Goal: Transaction & Acquisition: Purchase product/service

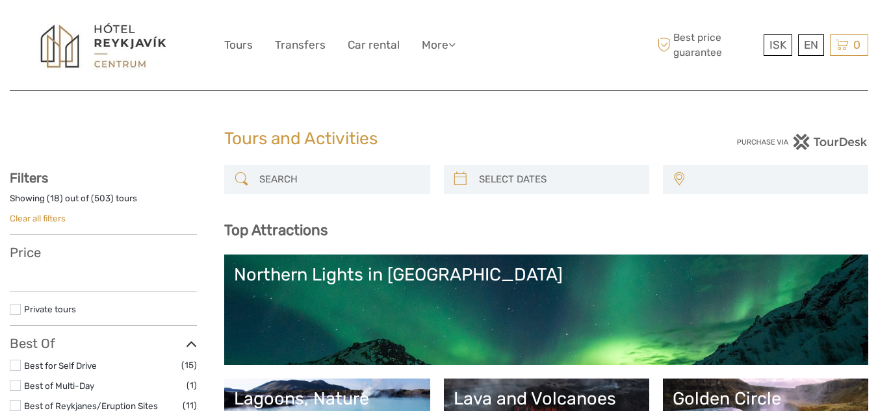
select select
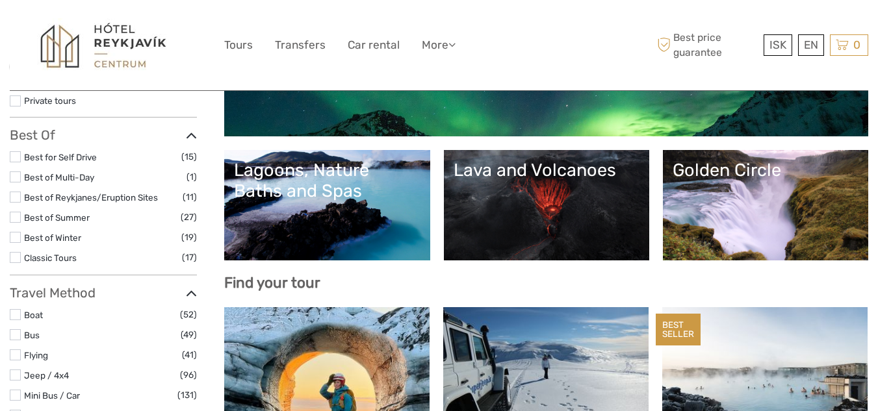
click at [303, 212] on link "Lagoons, Nature Baths and Spas" at bounding box center [327, 205] width 186 height 91
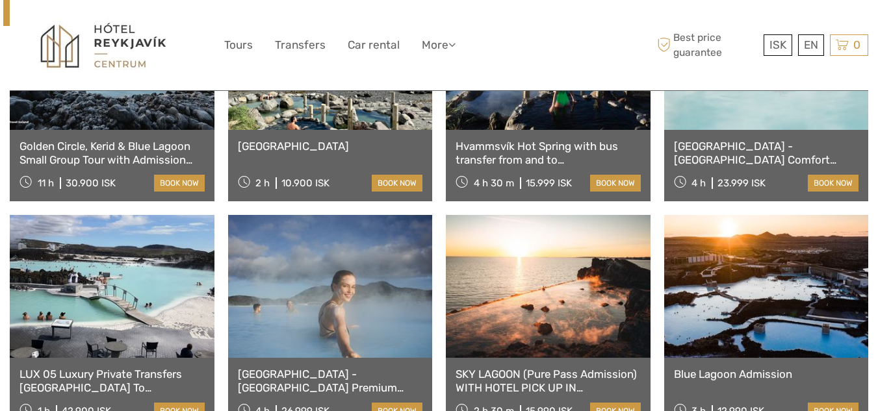
scroll to position [650, 0]
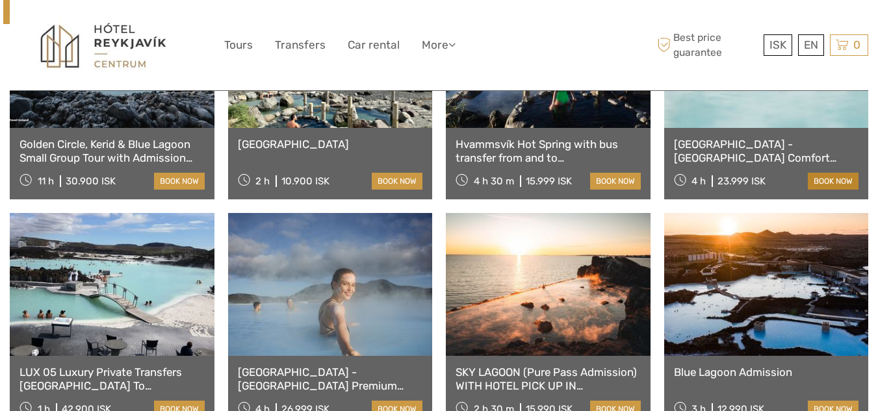
click at [843, 181] on link "book now" at bounding box center [833, 181] width 51 height 17
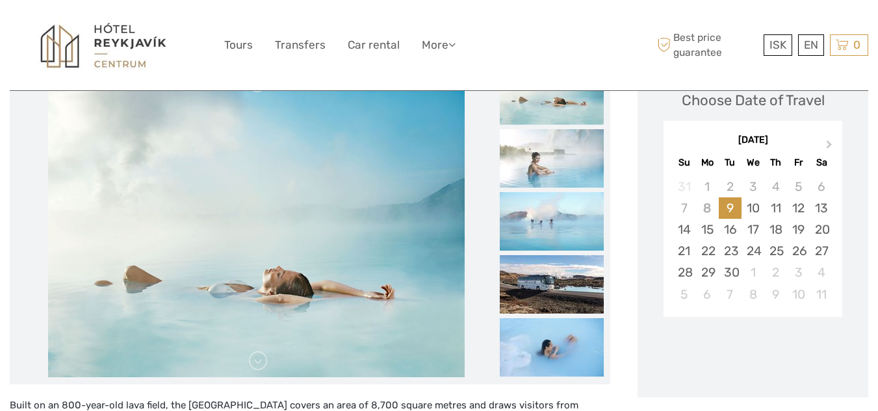
scroll to position [208, 0]
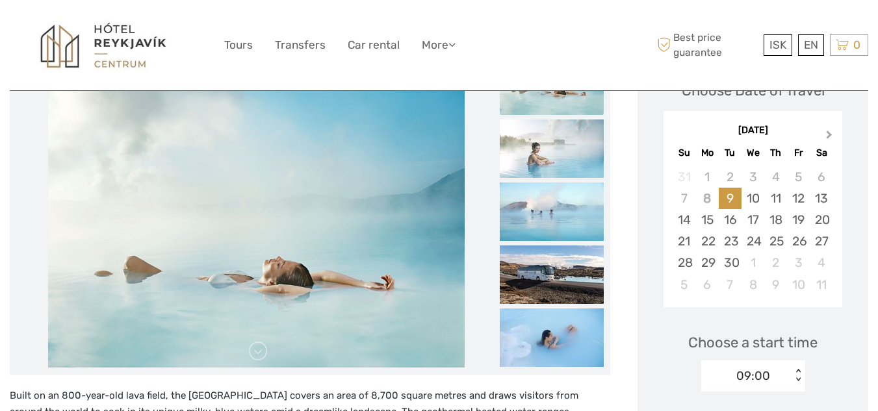
click at [829, 142] on button "Next Month" at bounding box center [830, 137] width 21 height 21
click at [779, 242] on div "23" at bounding box center [775, 241] width 23 height 21
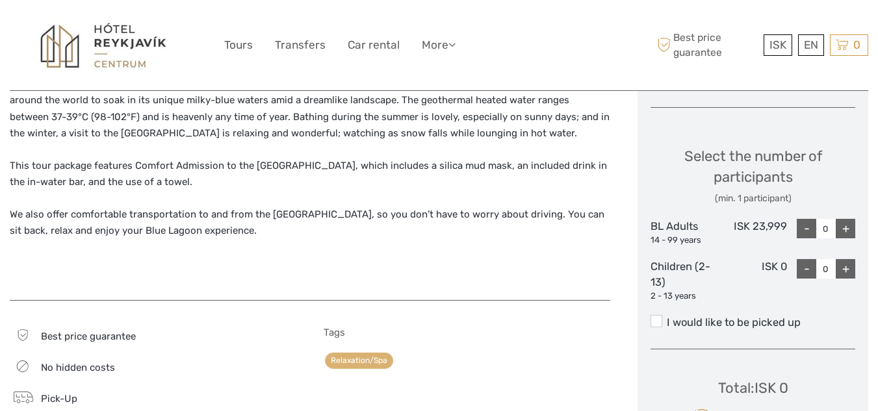
scroll to position [522, 0]
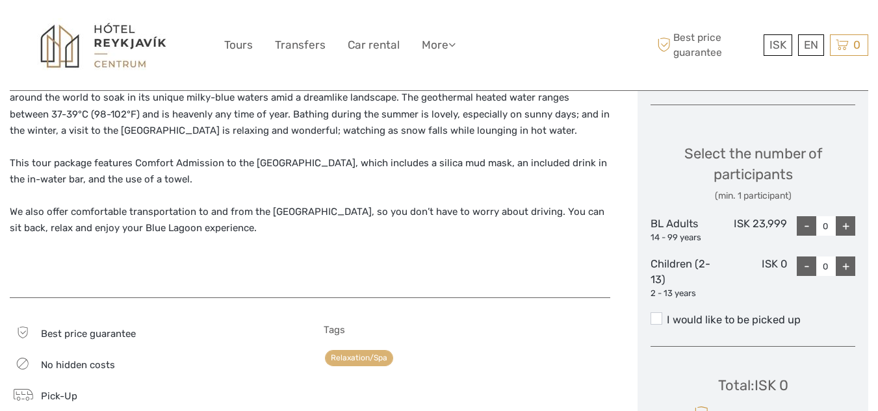
click at [849, 231] on div "+" at bounding box center [845, 225] width 19 height 19
click at [847, 226] on div "+" at bounding box center [845, 225] width 19 height 19
click at [850, 227] on div "+" at bounding box center [845, 225] width 19 height 19
click at [849, 226] on div "+" at bounding box center [845, 225] width 19 height 19
type input "4"
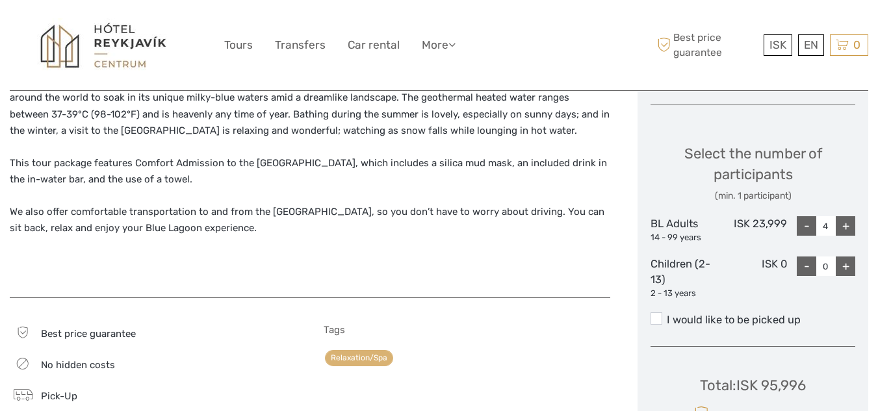
click at [660, 320] on span at bounding box center [656, 319] width 12 height 12
click at [667, 315] on input "I would like to be picked up" at bounding box center [667, 315] width 0 height 0
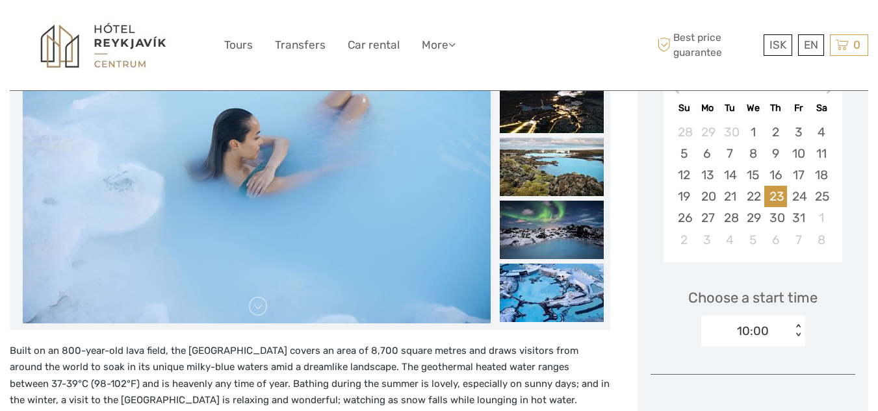
scroll to position [252, 0]
click at [307, 52] on link "Transfers" at bounding box center [300, 45] width 51 height 19
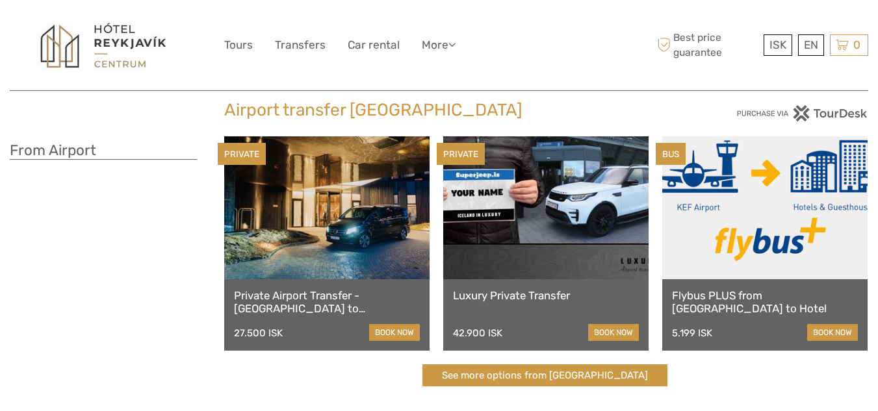
scroll to position [27, 0]
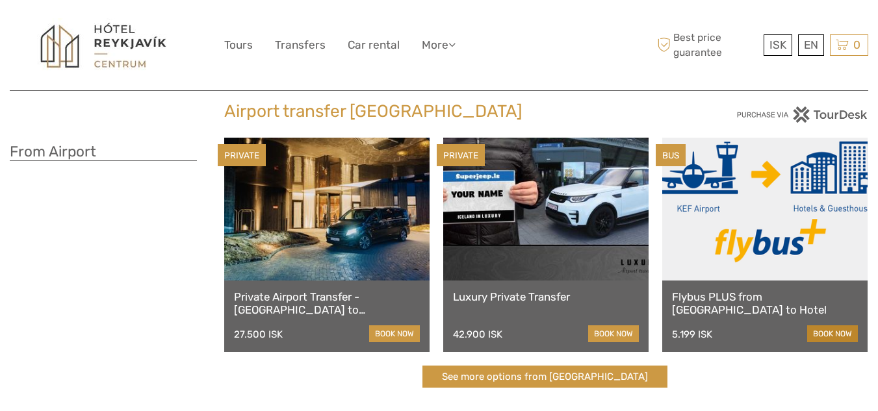
click at [832, 339] on link "book now" at bounding box center [832, 334] width 51 height 17
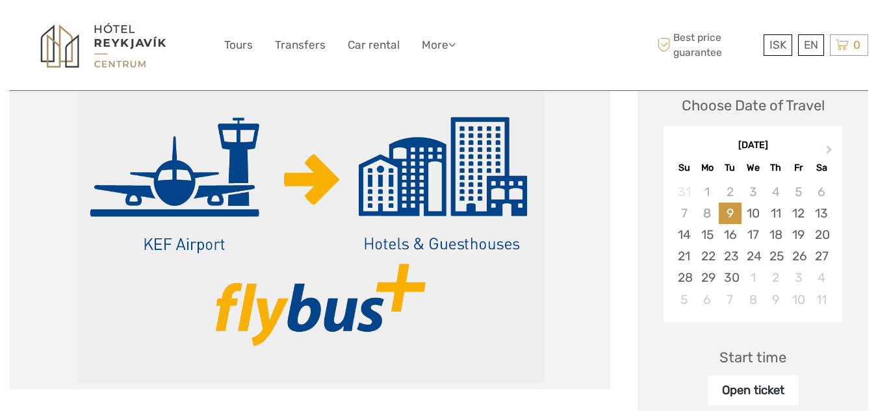
scroll to position [192, 0]
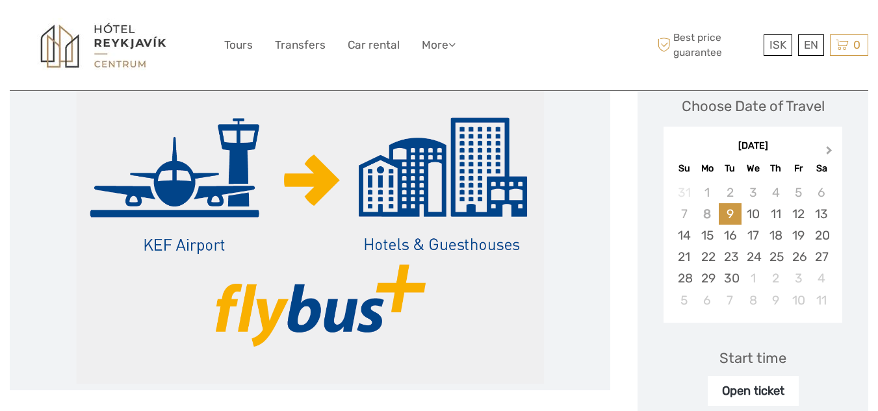
click at [829, 151] on span "Next Month" at bounding box center [829, 153] width 0 height 19
click at [684, 264] on div "19" at bounding box center [684, 256] width 23 height 21
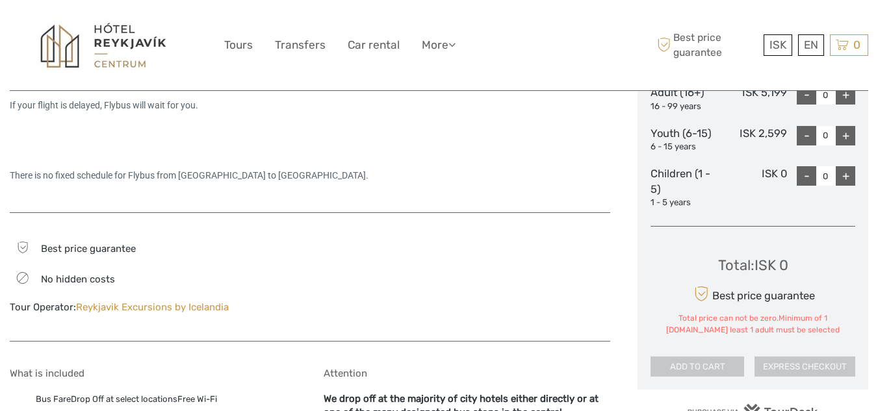
scroll to position [641, 0]
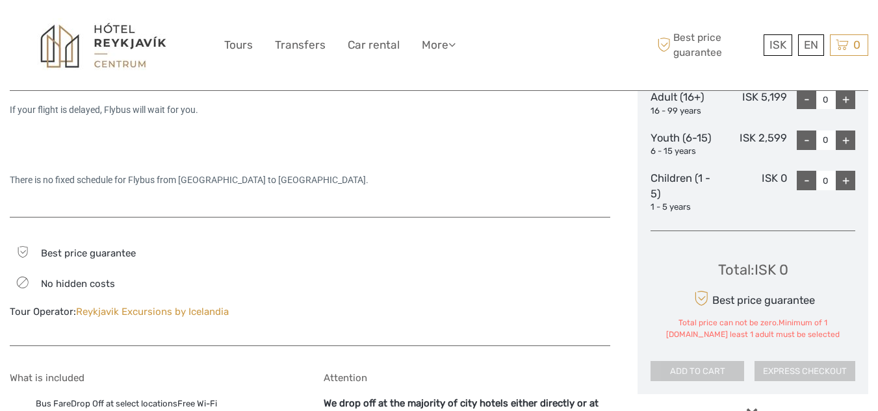
drag, startPoint x: 593, startPoint y: 33, endPoint x: 643, endPoint y: 6, distance: 57.6
click at [643, 6] on div "ISK ISK € $ £ EN English Español Deutsch Tours Transfers Car rental More Travel…" at bounding box center [439, 45] width 858 height 90
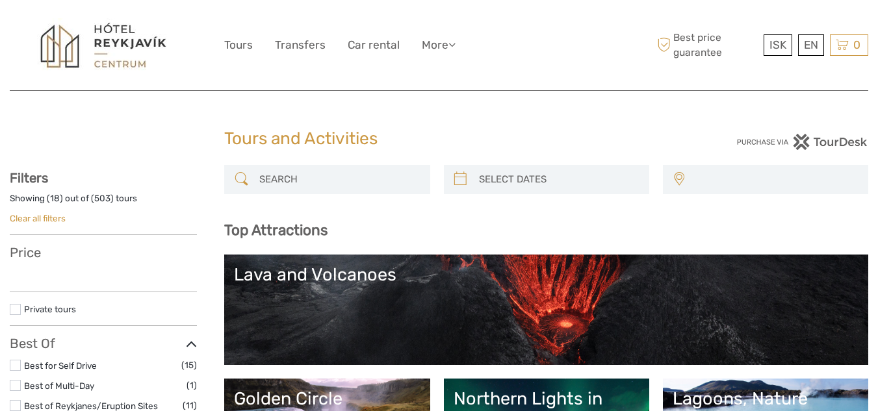
select select
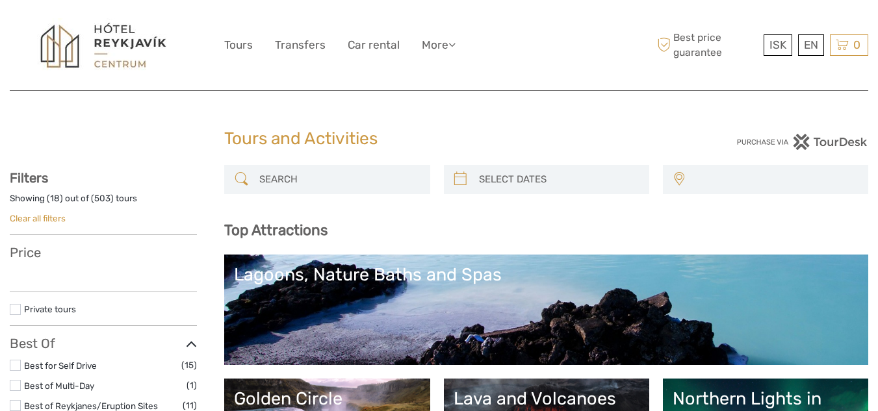
select select
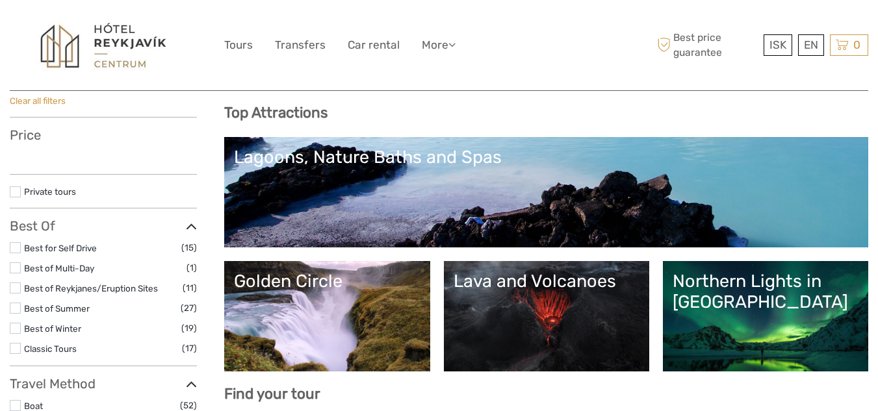
select select
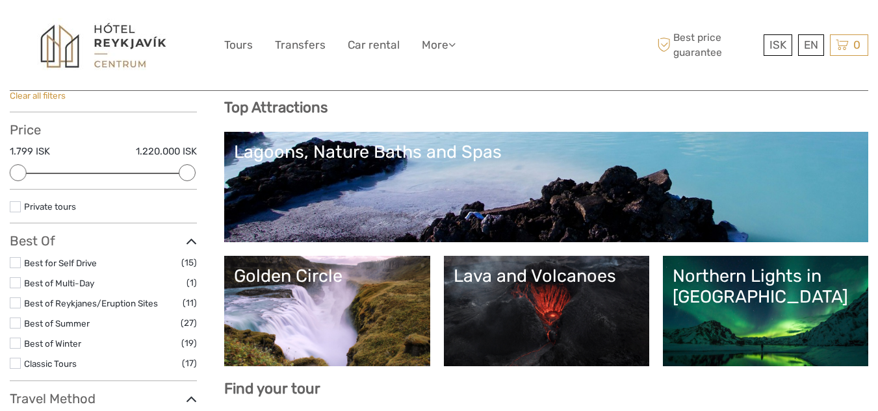
click at [367, 184] on link "Lagoons, Nature Baths and Spas" at bounding box center [546, 187] width 624 height 91
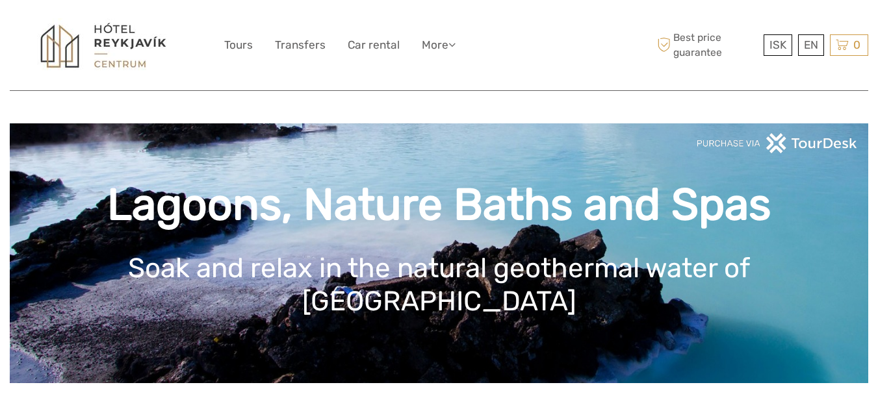
click at [346, 144] on div "Lagoons, Nature Baths and Spas Soak and relax in the natural geothermal water o…" at bounding box center [439, 253] width 858 height 260
click at [422, 218] on h1 "Lagoons, Nature Baths and Spas" at bounding box center [438, 205] width 819 height 53
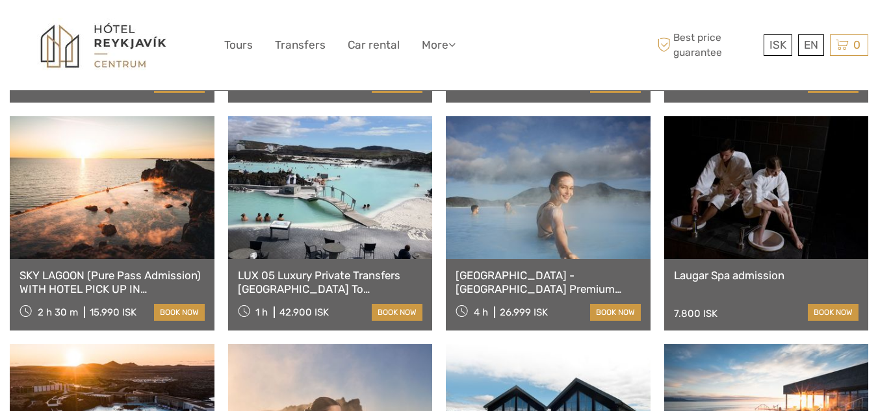
scroll to position [749, 0]
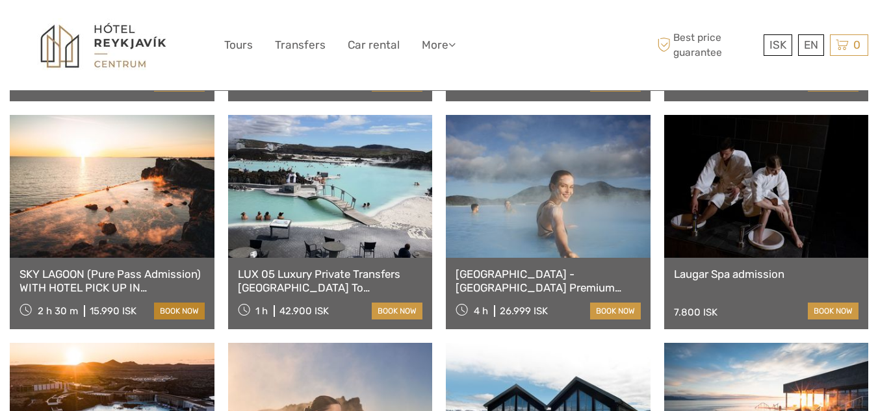
click at [180, 315] on link "book now" at bounding box center [179, 311] width 51 height 17
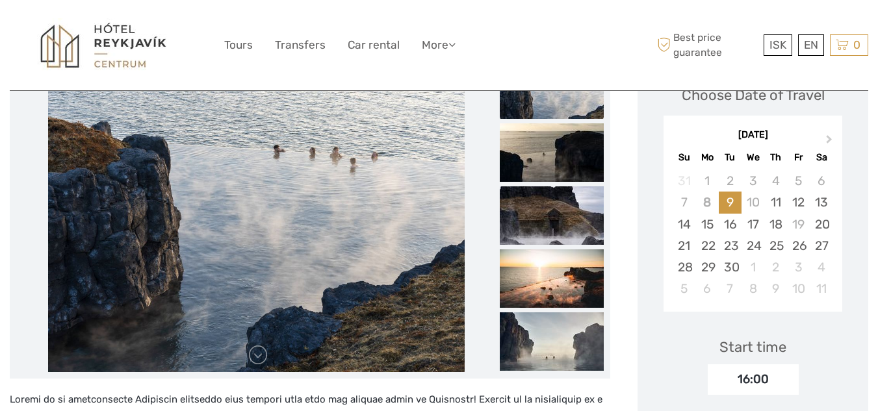
scroll to position [220, 0]
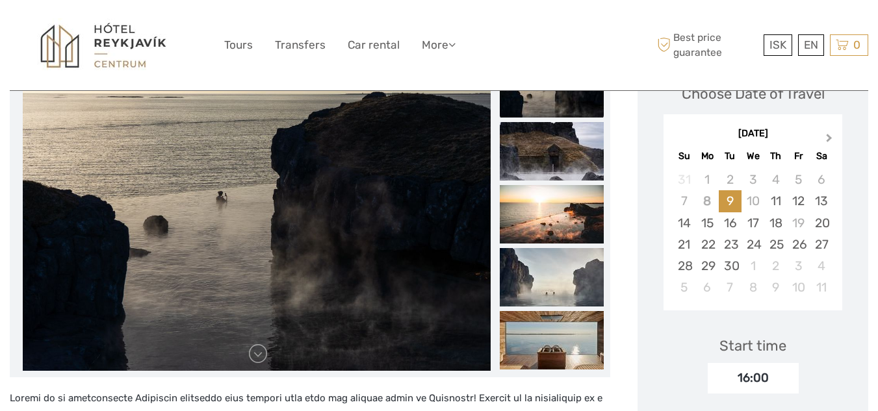
click at [829, 136] on span "Next Month" at bounding box center [829, 140] width 0 height 19
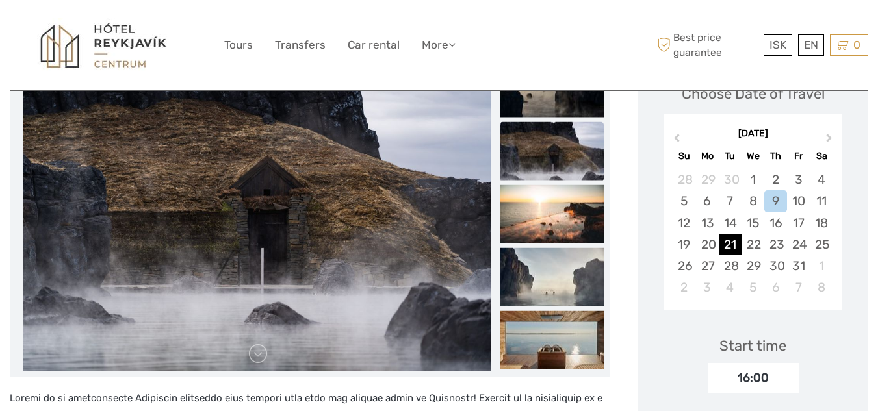
click at [738, 247] on div "21" at bounding box center [730, 244] width 23 height 21
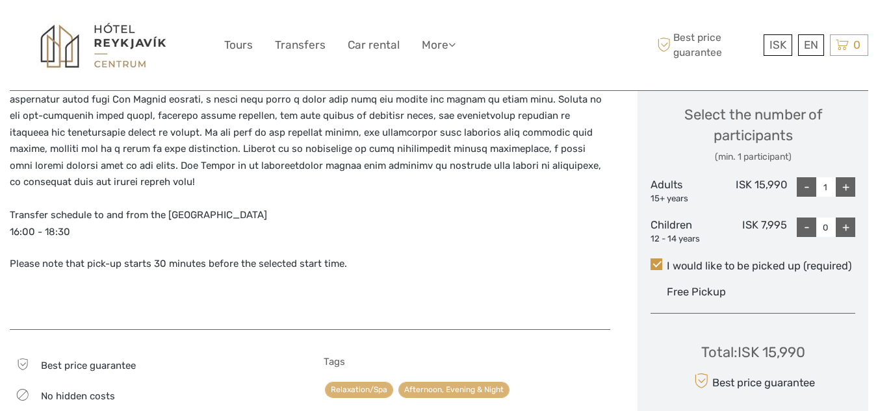
scroll to position [569, 0]
click at [853, 190] on div "+" at bounding box center [845, 187] width 19 height 19
click at [852, 192] on div "+" at bounding box center [845, 187] width 19 height 19
click at [845, 192] on div "+" at bounding box center [845, 187] width 19 height 19
type input "4"
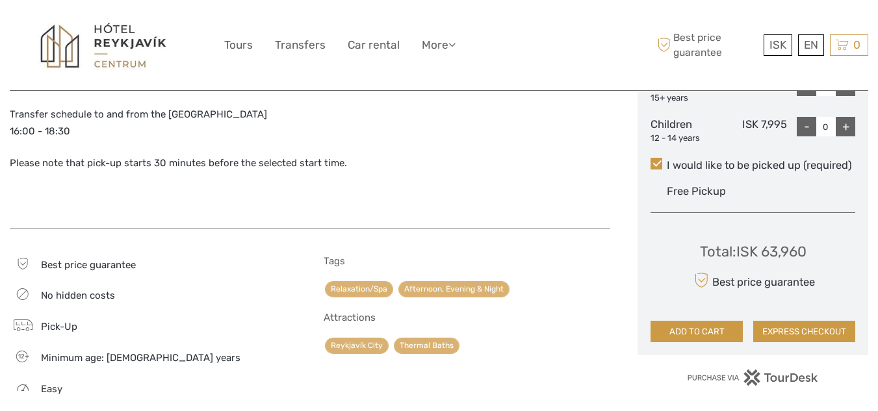
scroll to position [680, 0]
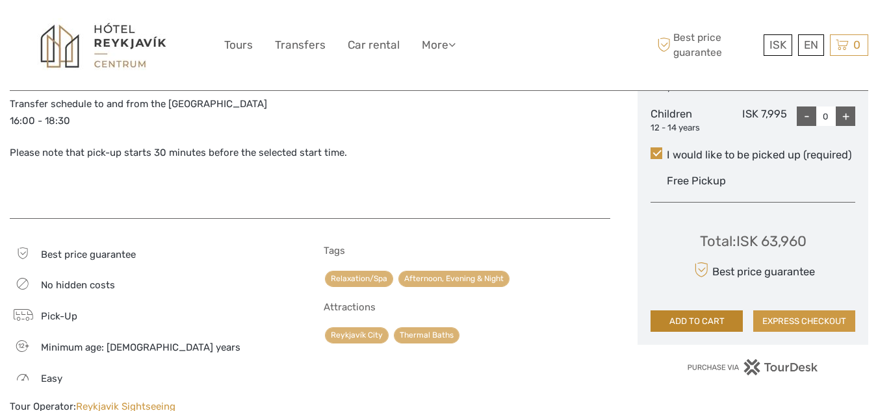
click at [704, 322] on button "ADD TO CART" at bounding box center [696, 322] width 92 height 22
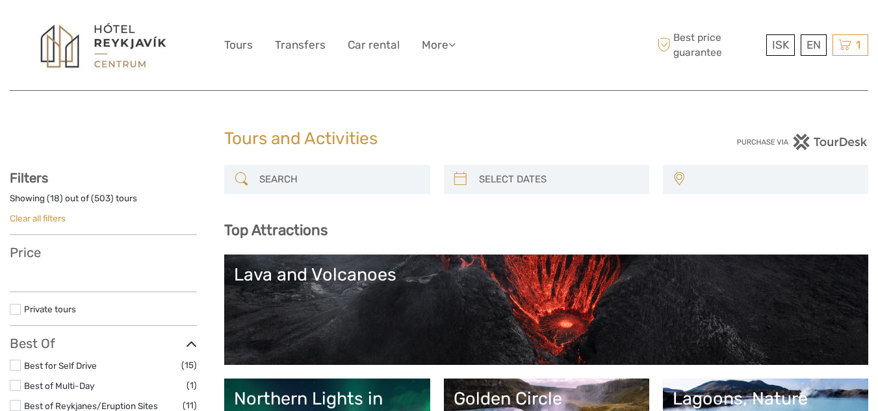
select select
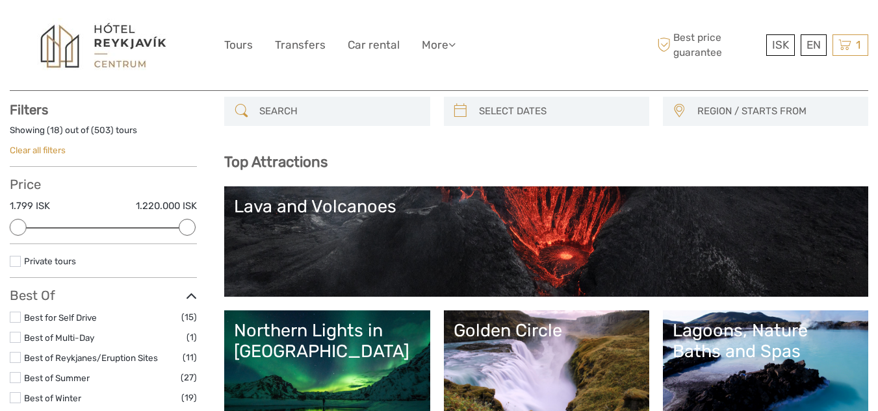
scroll to position [68, 0]
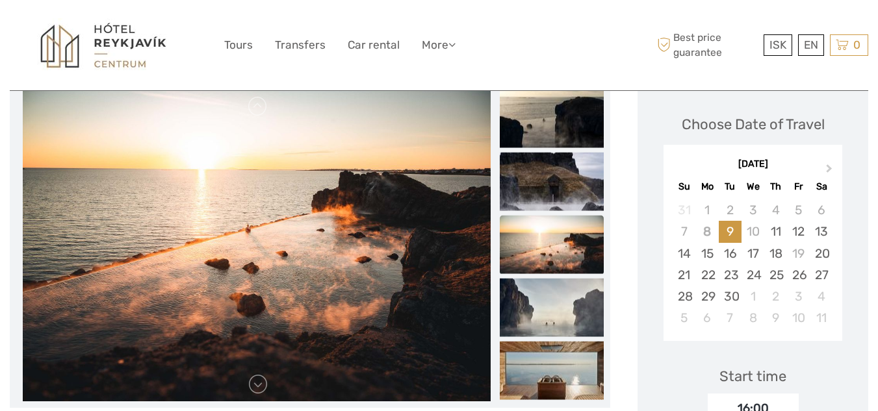
scroll to position [188, 0]
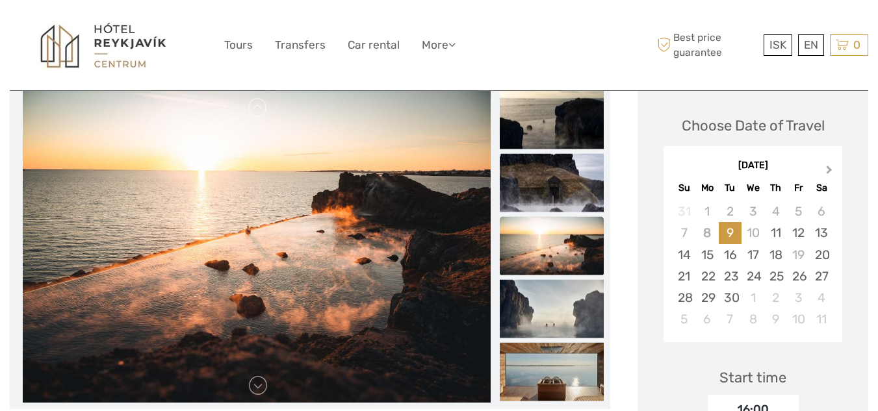
click at [827, 175] on button "Next Month" at bounding box center [830, 172] width 21 height 21
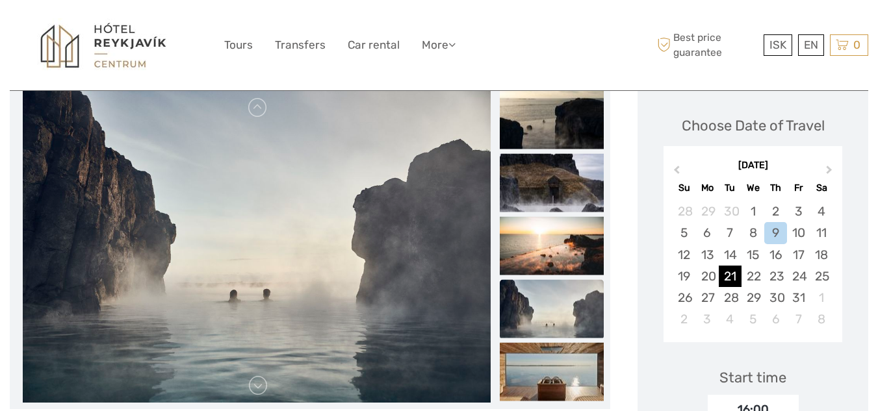
click at [730, 281] on div "21" at bounding box center [730, 276] width 23 height 21
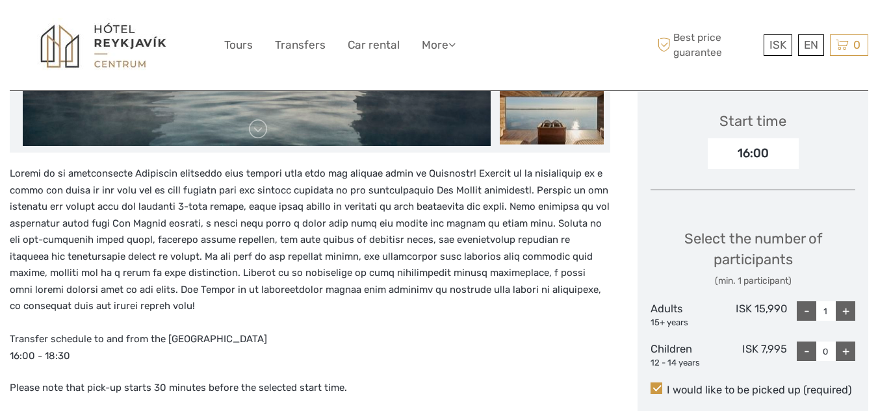
scroll to position [444, 0]
click at [770, 153] on div "16:00" at bounding box center [753, 154] width 91 height 30
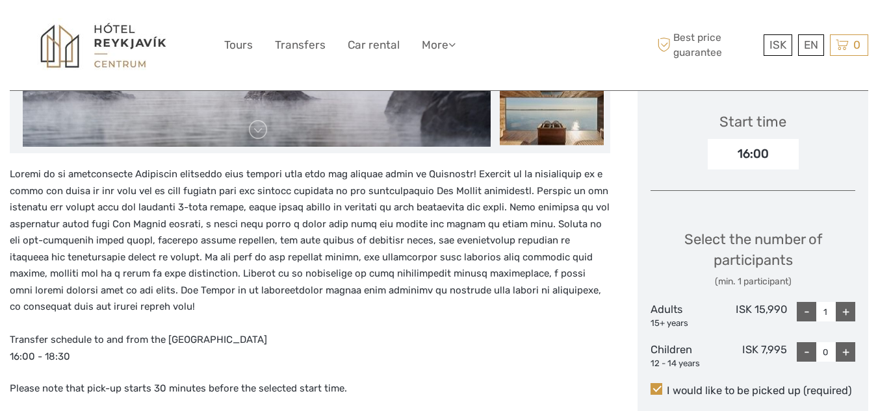
click at [849, 311] on div "+" at bounding box center [845, 311] width 19 height 19
click at [848, 313] on div "+" at bounding box center [845, 311] width 19 height 19
click at [851, 316] on div "+" at bounding box center [845, 311] width 19 height 19
type input "4"
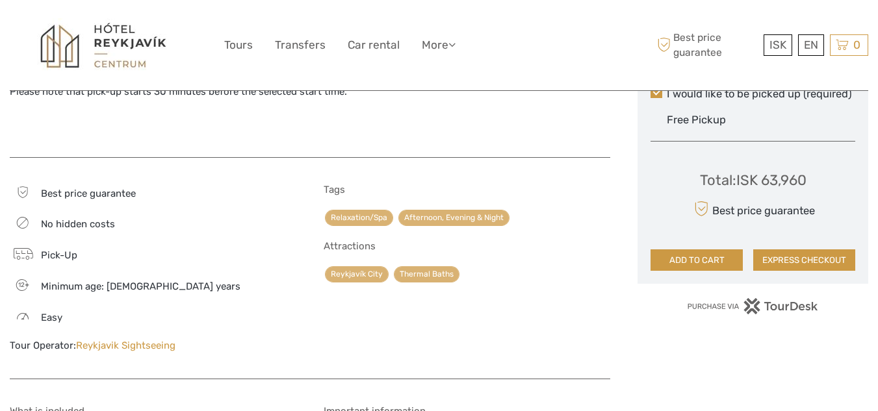
scroll to position [740, 0]
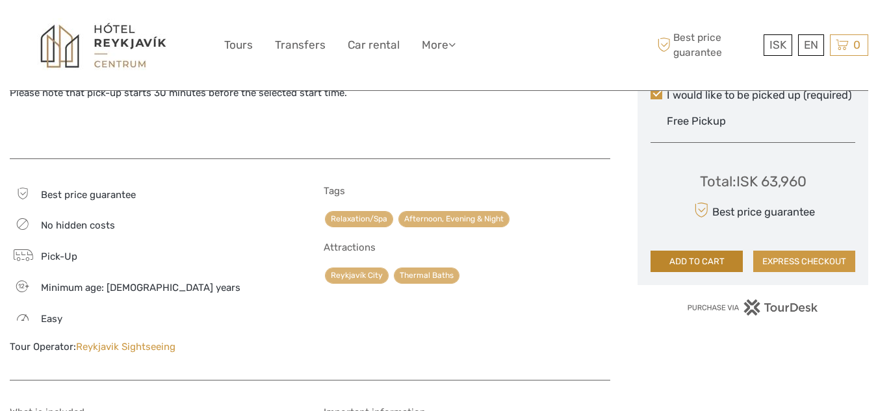
click at [705, 264] on button "ADD TO CART" at bounding box center [696, 262] width 92 height 22
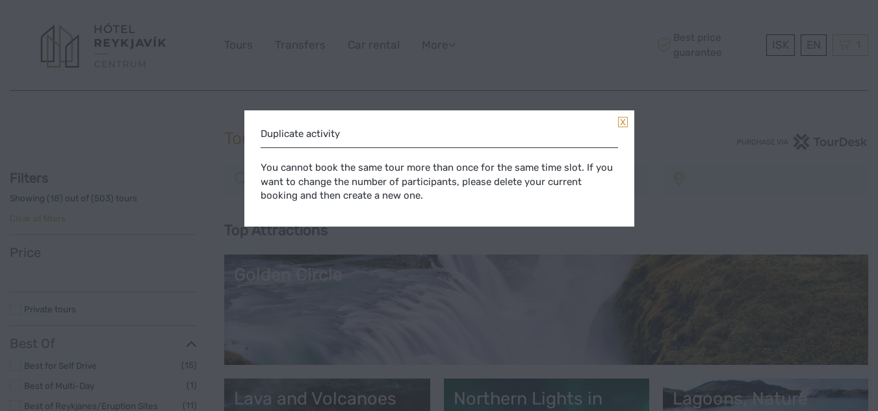
select select
click at [623, 123] on link at bounding box center [623, 122] width 10 height 10
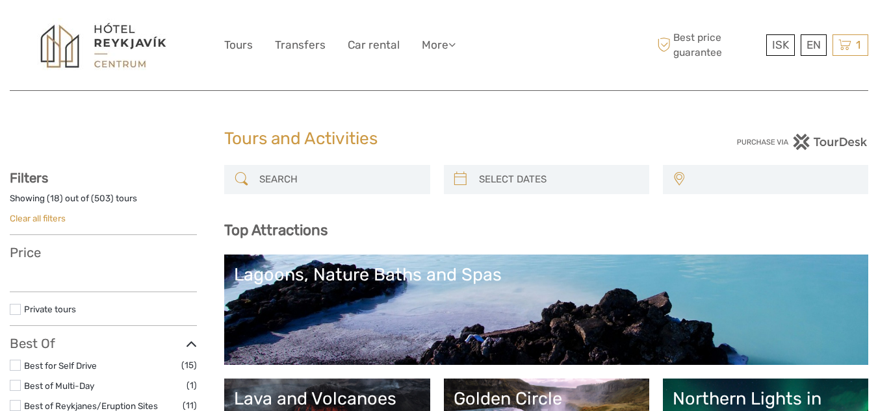
select select
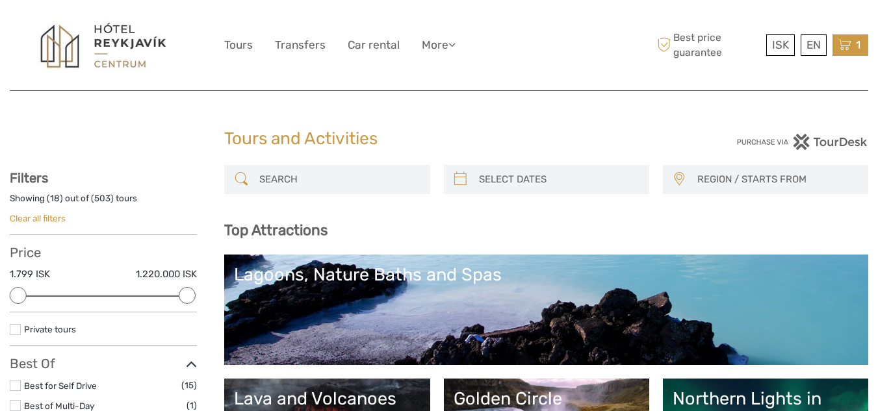
click at [847, 48] on icon at bounding box center [844, 45] width 13 height 16
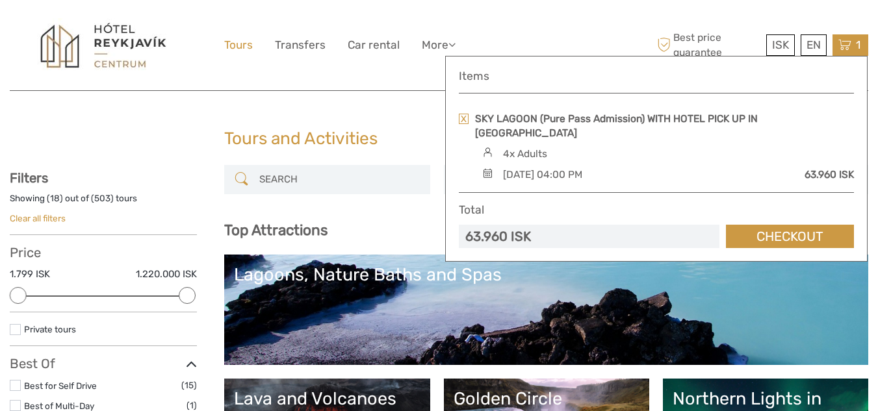
click at [233, 49] on link "Tours" at bounding box center [238, 45] width 29 height 19
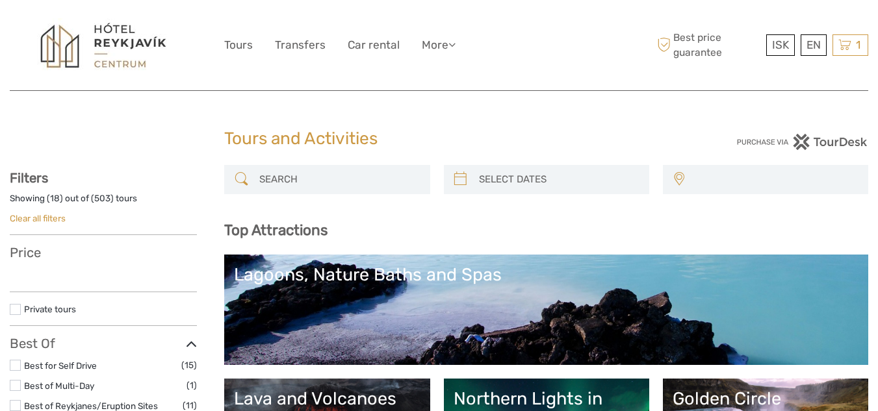
select select
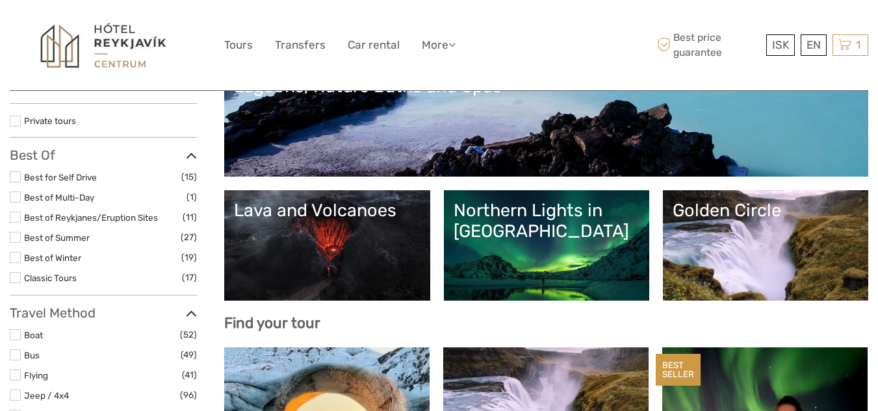
scroll to position [203, 0]
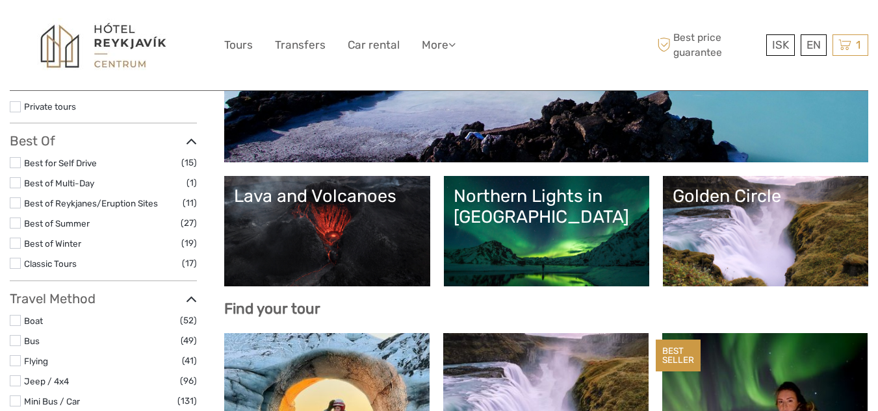
select select
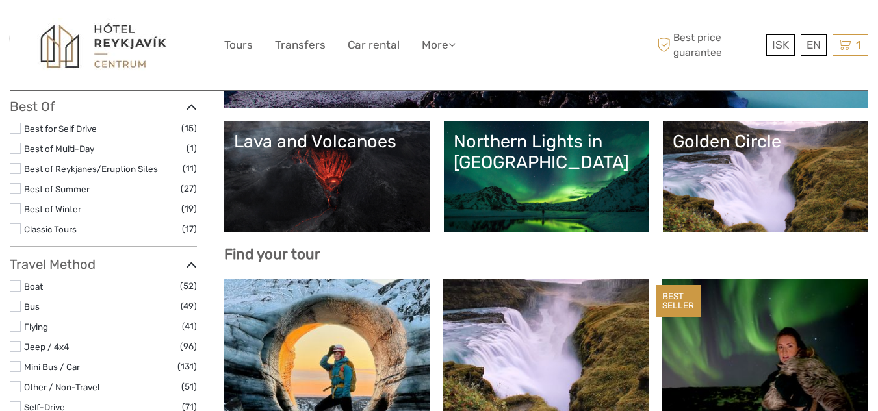
scroll to position [256, 0]
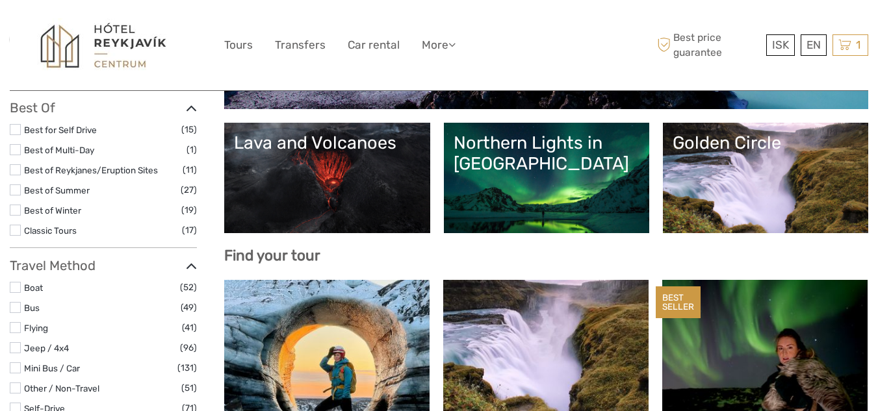
click at [760, 162] on link "Golden Circle" at bounding box center [766, 178] width 186 height 91
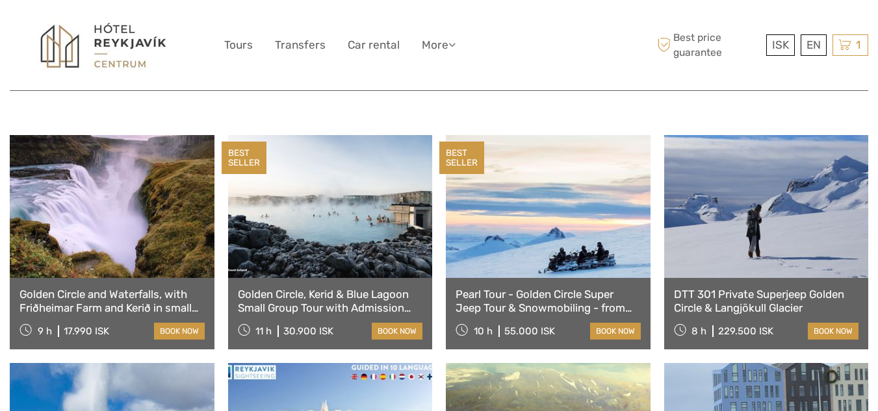
scroll to position [652, 0]
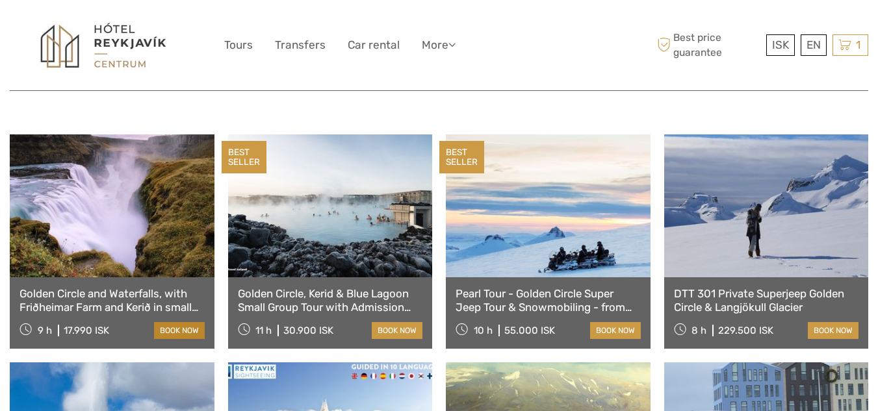
click at [176, 322] on link "book now" at bounding box center [179, 330] width 51 height 17
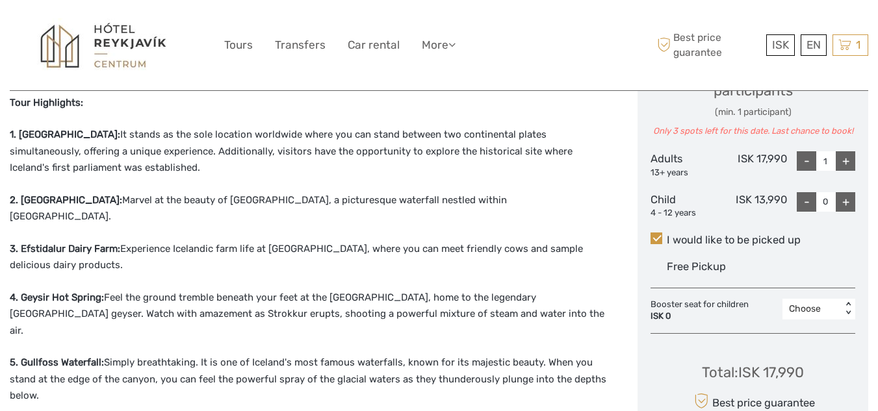
scroll to position [597, 0]
click at [849, 166] on div "+" at bounding box center [845, 162] width 19 height 19
click at [847, 166] on div "+" at bounding box center [845, 162] width 19 height 19
type input "3"
click at [847, 166] on div "+" at bounding box center [845, 162] width 19 height 19
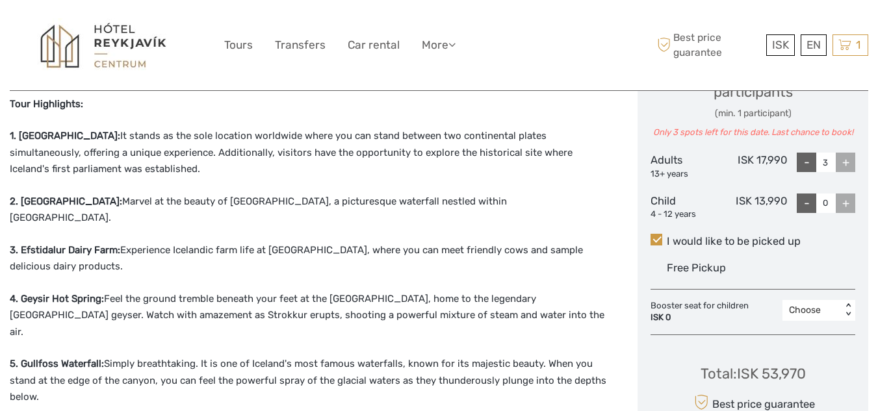
click at [847, 168] on div "+" at bounding box center [845, 162] width 19 height 19
click at [851, 166] on div "+" at bounding box center [845, 162] width 19 height 19
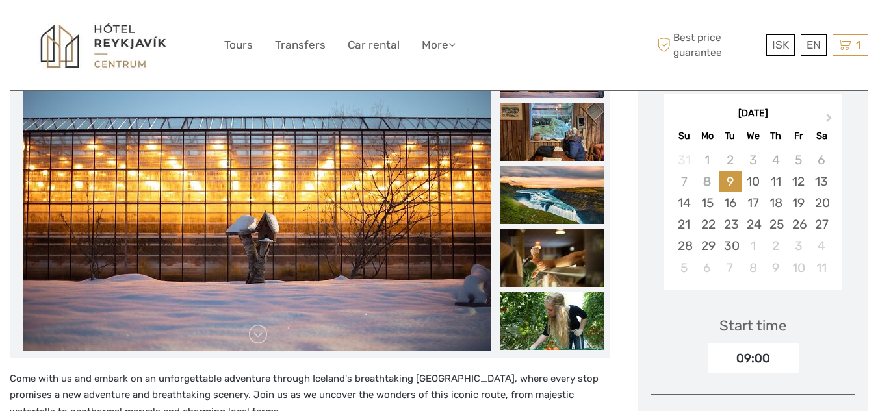
scroll to position [224, 0]
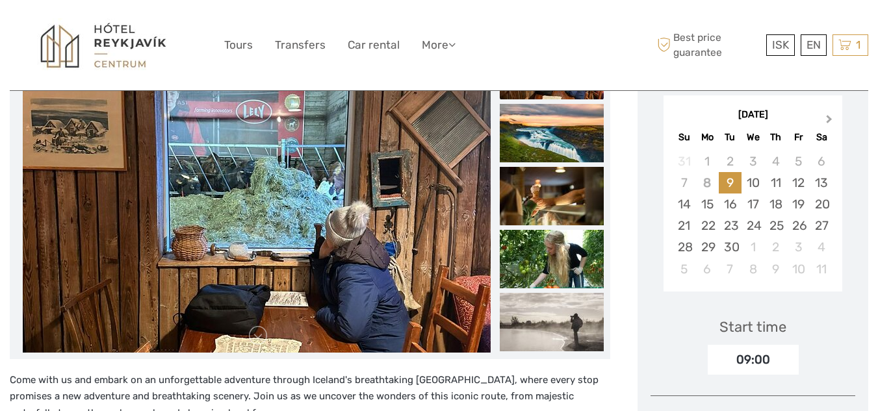
click at [829, 121] on span "Next Month" at bounding box center [829, 121] width 0 height 19
click at [757, 226] on div "22" at bounding box center [752, 225] width 23 height 21
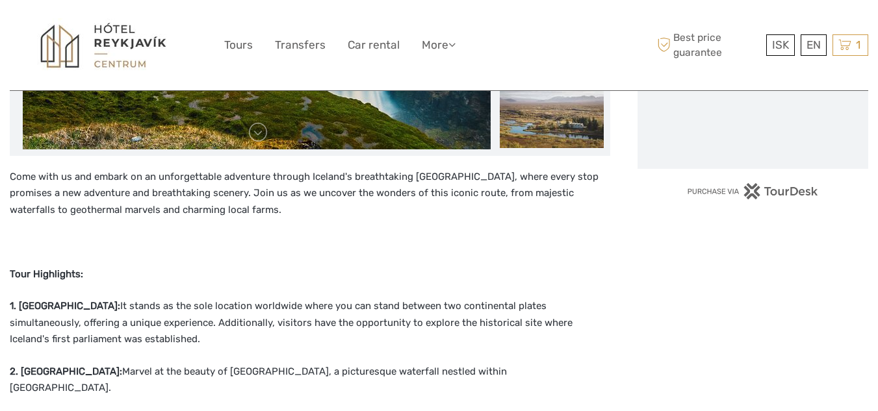
scroll to position [430, 0]
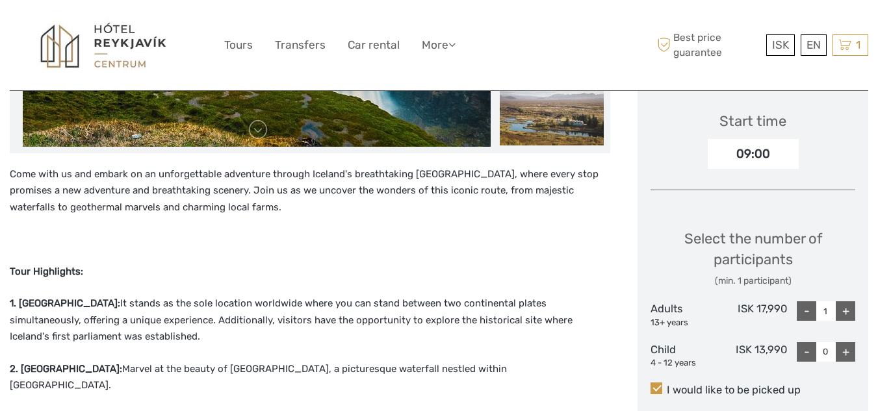
click at [848, 316] on div "+" at bounding box center [845, 311] width 19 height 19
click at [848, 315] on div "+" at bounding box center [845, 311] width 19 height 19
type input "4"
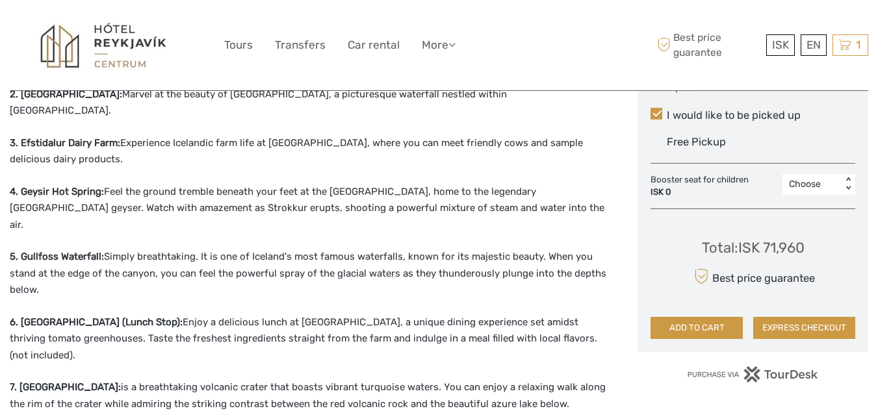
scroll to position [706, 0]
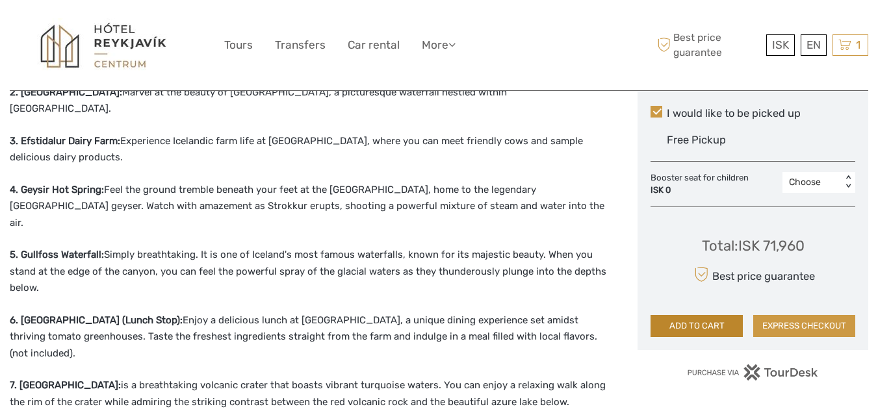
click at [695, 321] on button "ADD TO CART" at bounding box center [696, 326] width 92 height 22
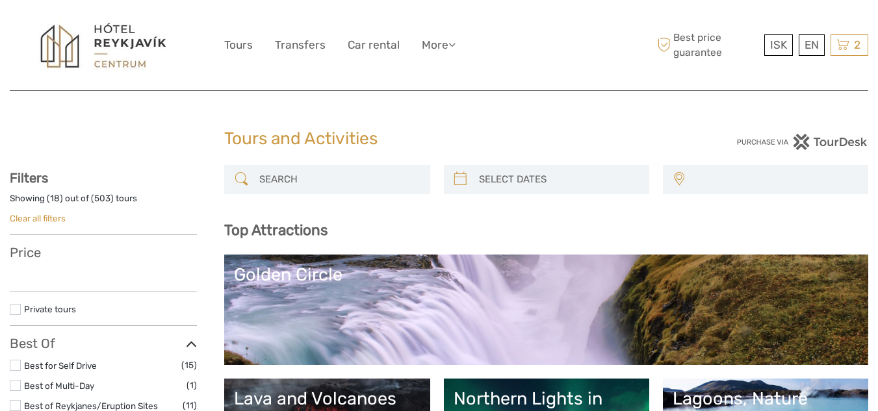
select select
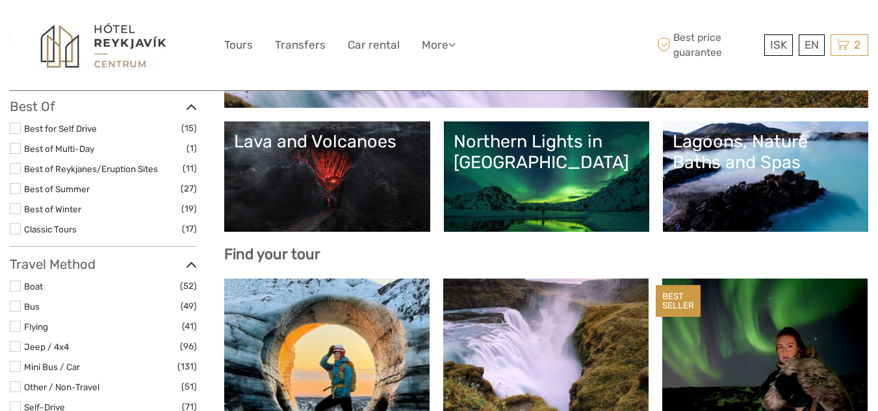
scroll to position [257, 0]
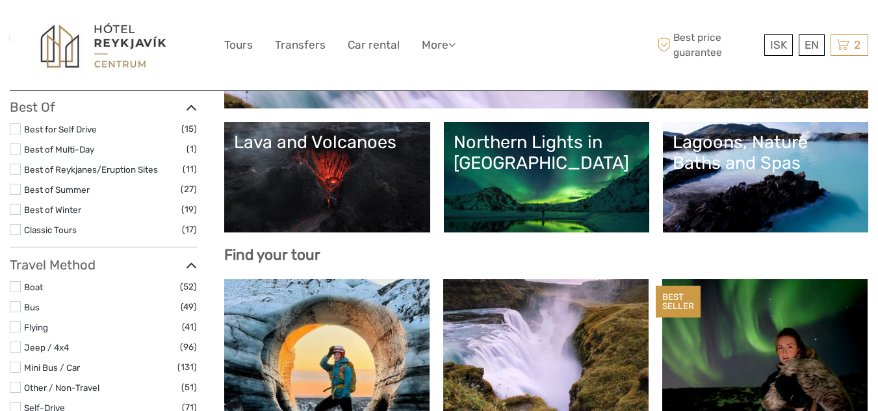
click at [545, 170] on div "Northern Lights in [GEOGRAPHIC_DATA]" at bounding box center [547, 153] width 186 height 42
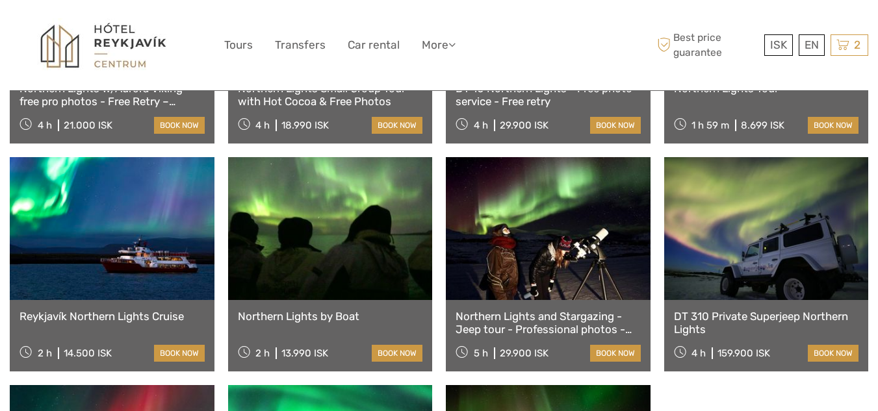
scroll to position [645, 0]
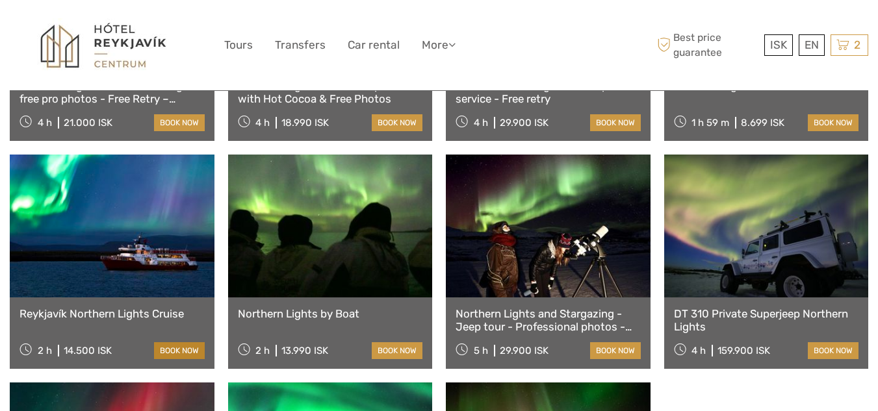
click at [172, 342] on link "book now" at bounding box center [179, 350] width 51 height 17
click at [110, 221] on link at bounding box center [112, 226] width 205 height 143
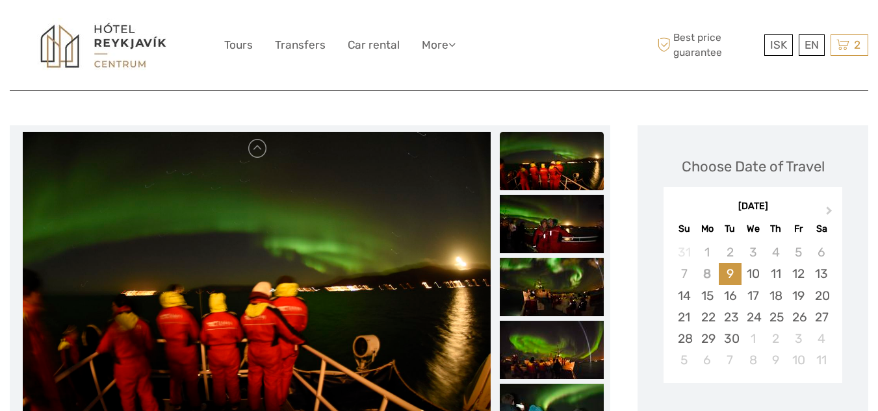
scroll to position [145, 0]
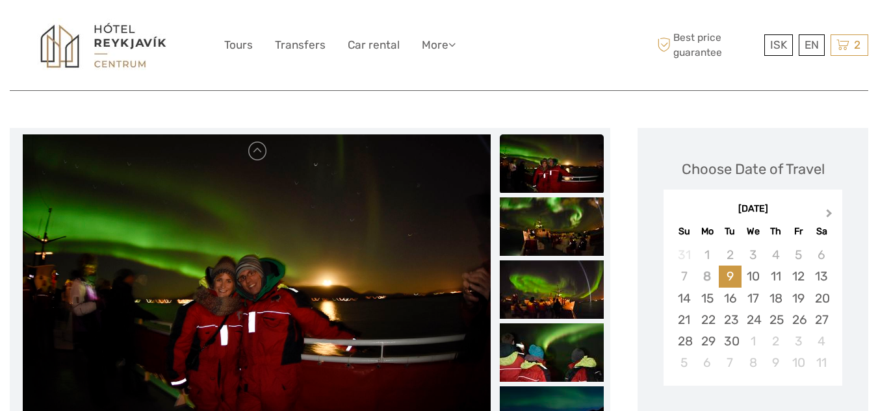
click at [829, 207] on span "Next Month" at bounding box center [829, 216] width 0 height 19
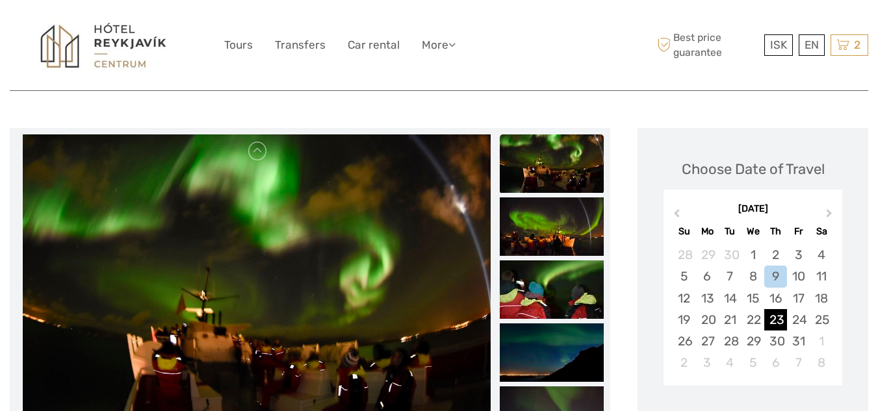
click at [777, 309] on div "23" at bounding box center [775, 319] width 23 height 21
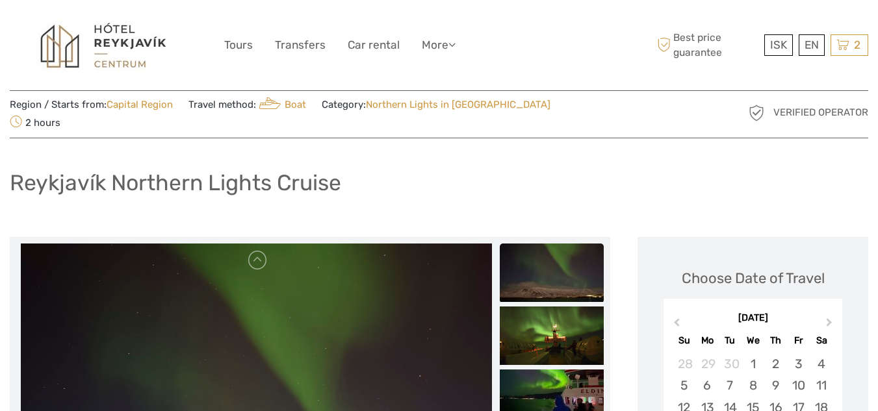
scroll to position [23, 0]
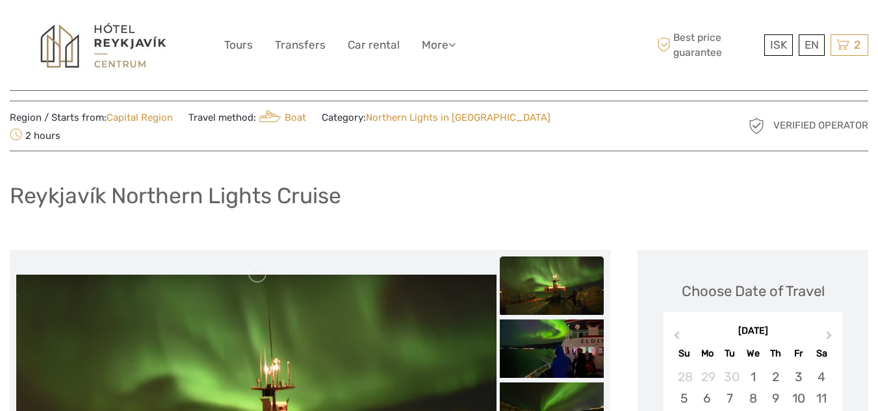
click at [11, 5] on div "ISK ISK € $ £ EN English Español Deutsch Tours Transfers Car rental More Travel…" at bounding box center [439, 45] width 858 height 90
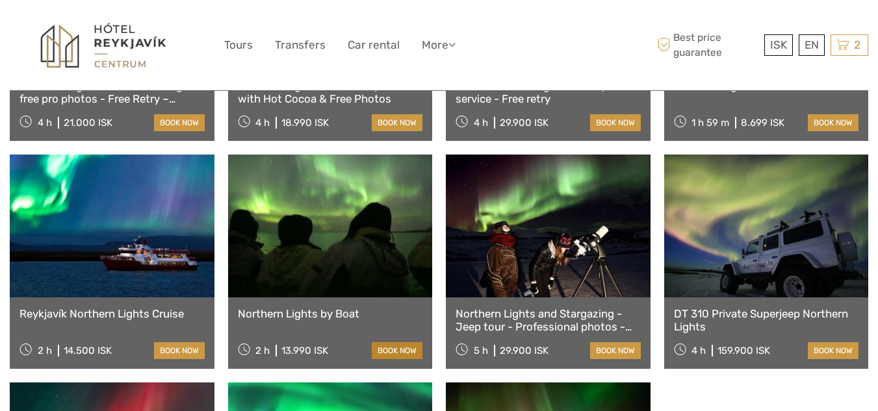
click at [402, 342] on link "book now" at bounding box center [397, 350] width 51 height 17
click at [400, 342] on link "book now" at bounding box center [397, 350] width 51 height 17
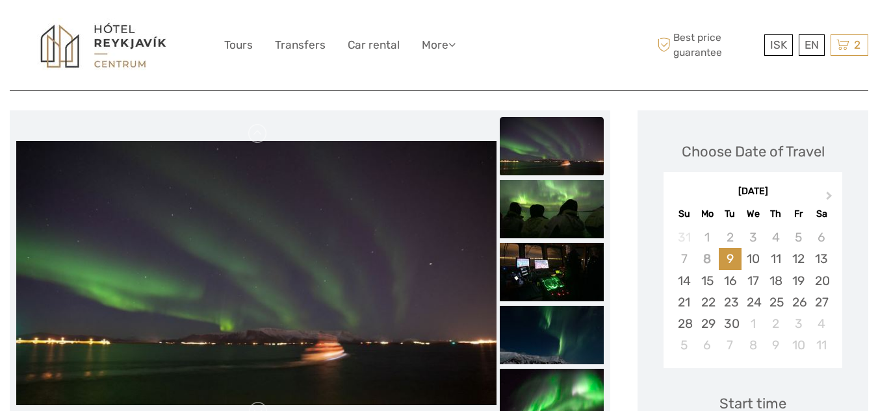
scroll to position [159, 0]
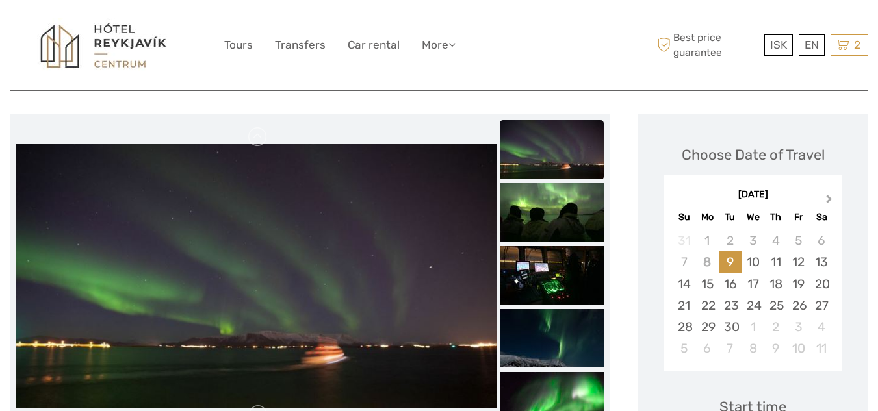
click at [829, 192] on button "Next Month" at bounding box center [830, 202] width 21 height 21
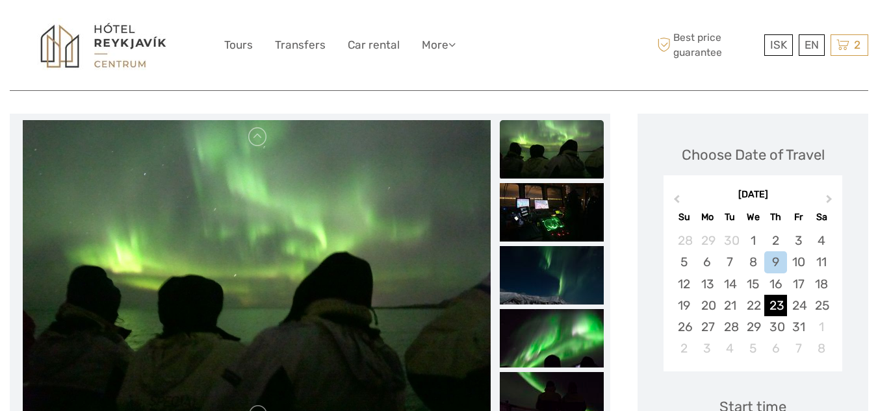
click at [777, 295] on div "23" at bounding box center [775, 305] width 23 height 21
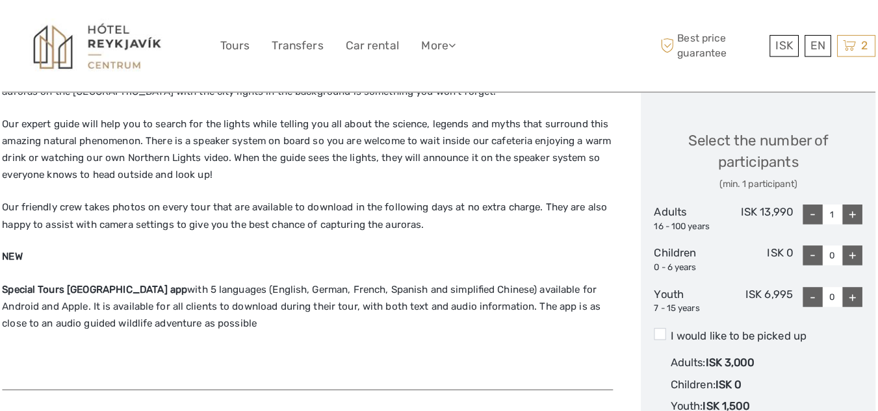
scroll to position [545, 0]
click at [846, 202] on div "+" at bounding box center [845, 211] width 19 height 19
click at [844, 202] on div "+" at bounding box center [845, 211] width 19 height 19
click at [847, 202] on div "+" at bounding box center [845, 211] width 19 height 19
type input "4"
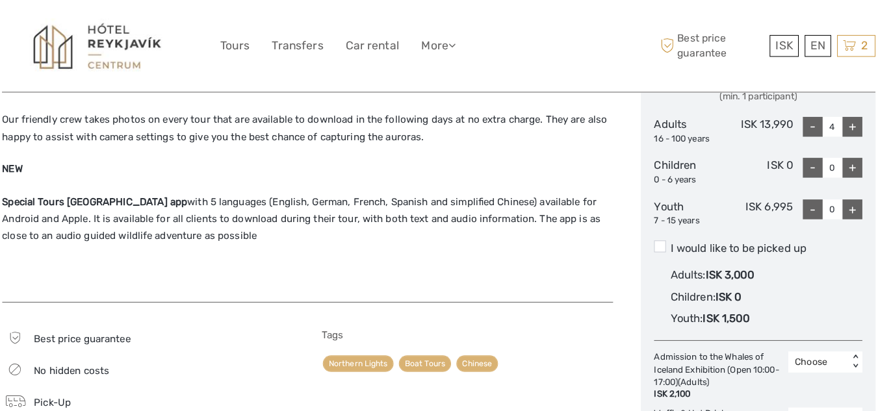
scroll to position [631, 0]
click at [656, 237] on span at bounding box center [656, 243] width 12 height 12
click at [667, 240] on input "I would like to be picked up" at bounding box center [667, 240] width 0 height 0
click at [846, 309] on div "Youth : ISK 1,500" at bounding box center [761, 313] width 188 height 21
click at [667, 240] on input "I would like to be picked up" at bounding box center [667, 240] width 0 height 0
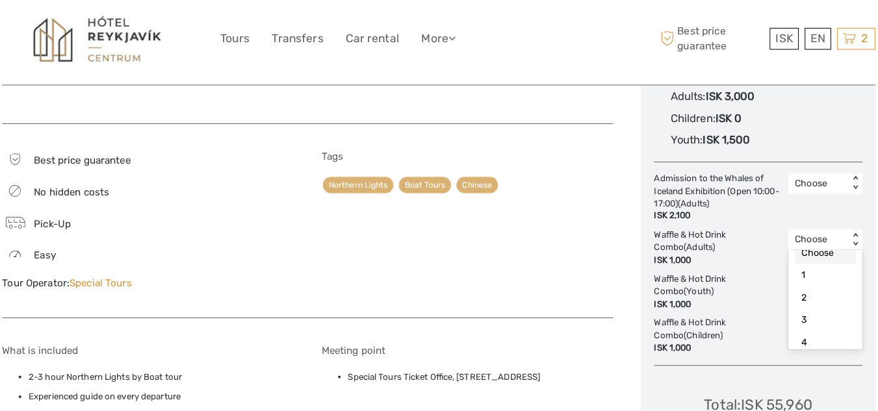
scroll to position [38, 0]
click at [808, 316] on div "4" at bounding box center [819, 327] width 60 height 22
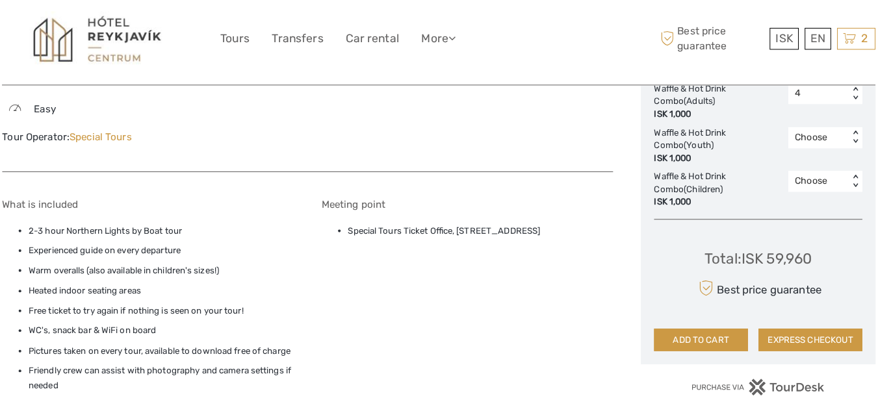
scroll to position [948, 0]
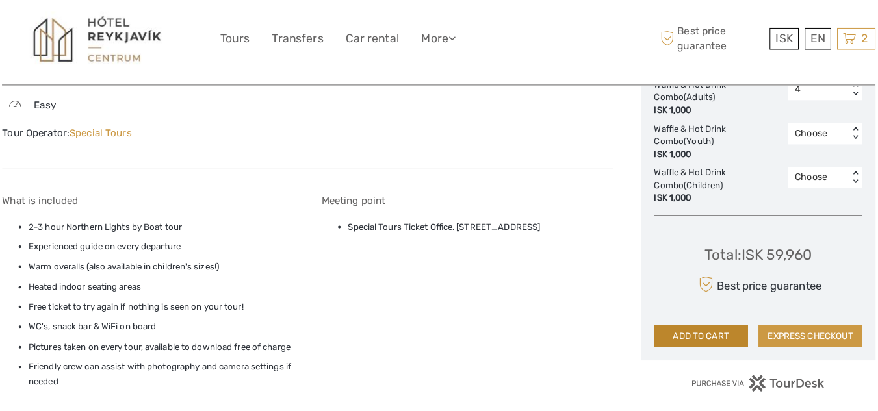
click at [721, 326] on button "ADD TO CART" at bounding box center [696, 337] width 92 height 22
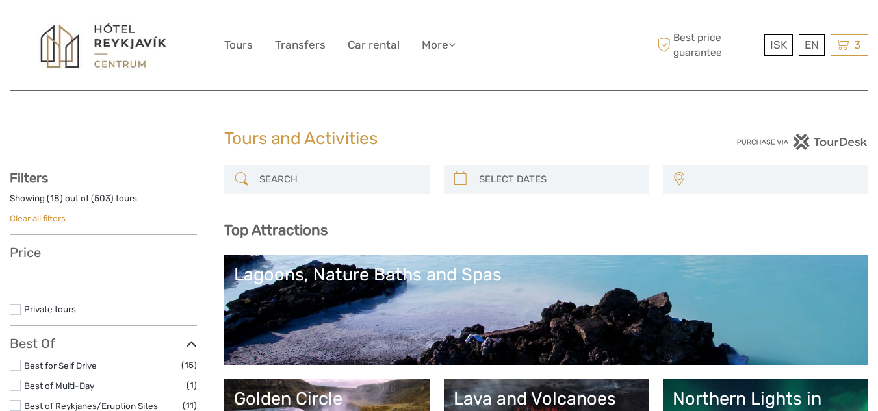
select select
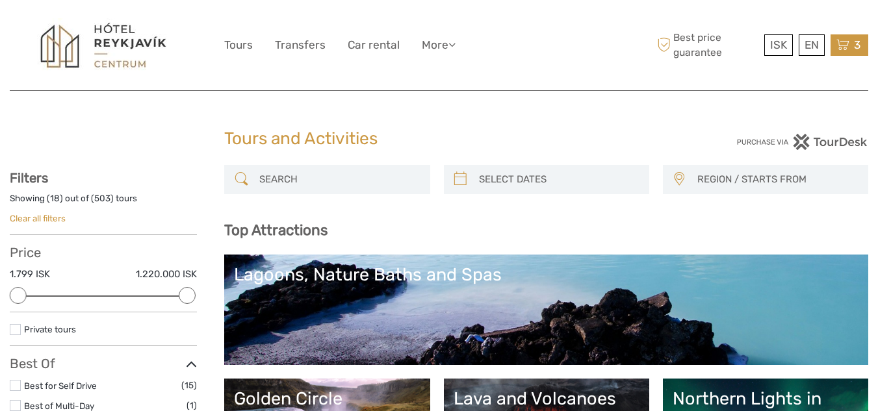
click at [849, 47] on icon at bounding box center [842, 45] width 13 height 16
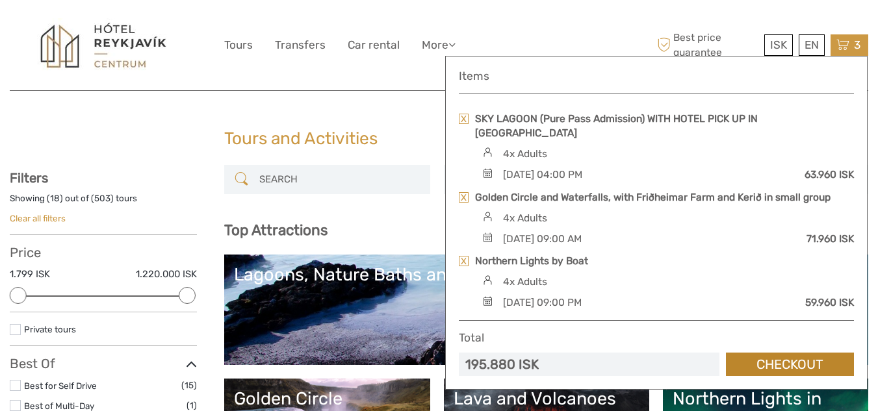
click at [812, 359] on link "Checkout" at bounding box center [790, 365] width 128 height 24
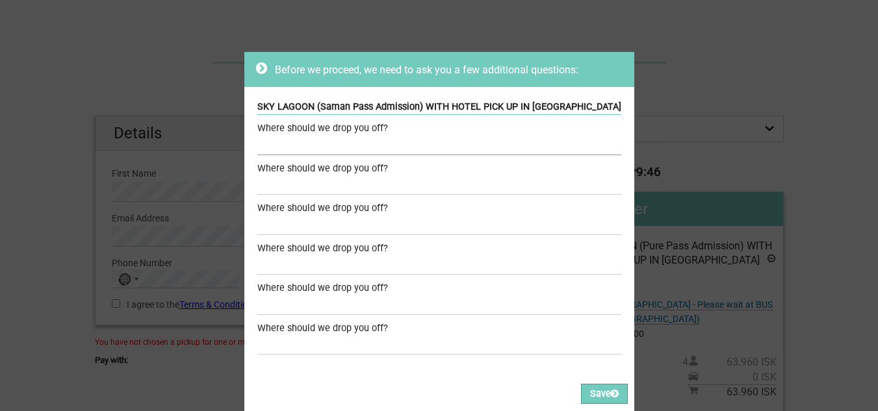
click at [400, 142] on input "text" at bounding box center [439, 145] width 364 height 19
click at [392, 141] on input "text" at bounding box center [439, 145] width 364 height 19
type input "h"
click at [581, 384] on button "Save" at bounding box center [604, 394] width 47 height 20
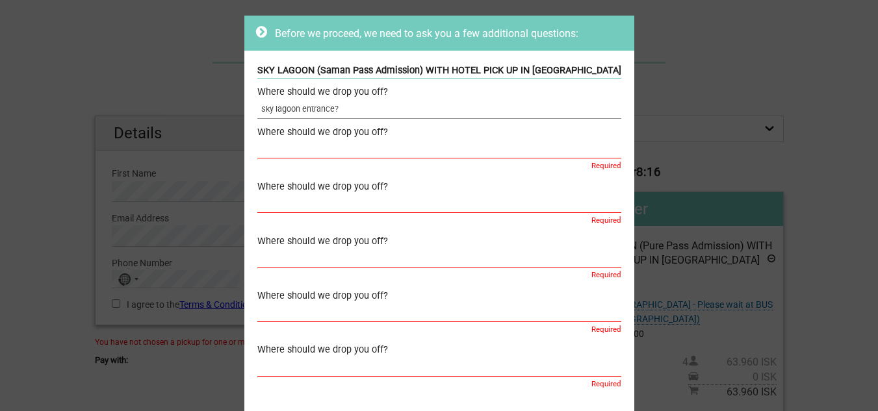
scroll to position [36, 0]
type input "s"
type input "h"
type input "[GEOGRAPHIC_DATA]"
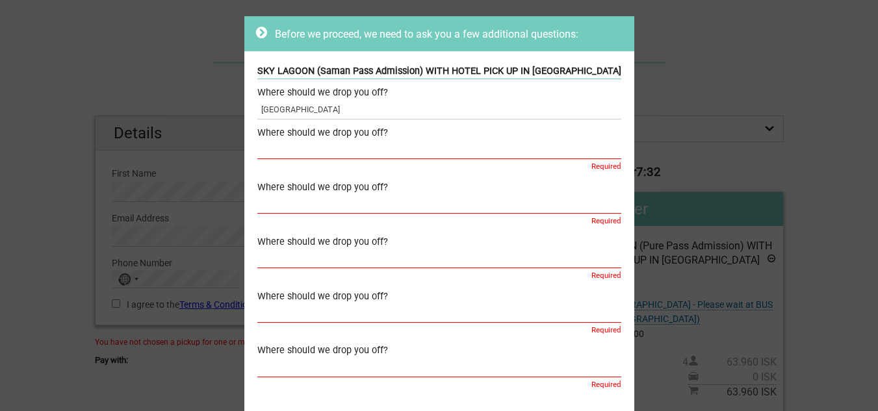
click at [599, 175] on div "Where should we drop you off? [GEOGRAPHIC_DATA] Where should we drop you off? R…" at bounding box center [439, 239] width 364 height 306
click at [271, 153] on input "text" at bounding box center [439, 149] width 364 height 19
type input "[GEOGRAPHIC_DATA]"
click at [558, 206] on input "text" at bounding box center [439, 204] width 364 height 19
type input "[GEOGRAPHIC_DATA]"
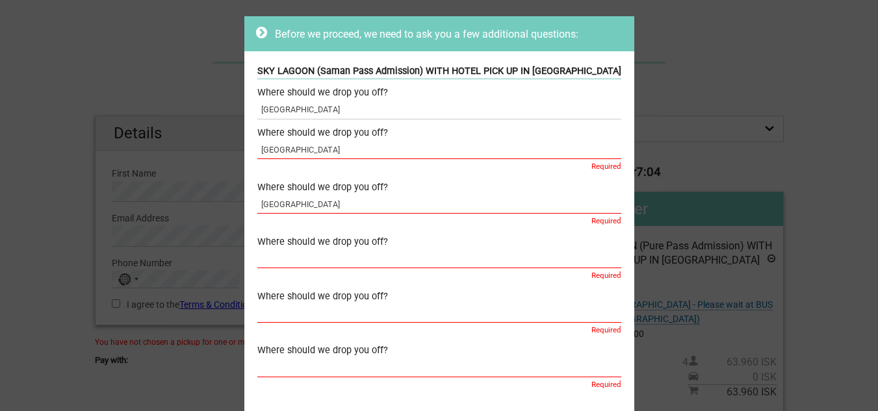
click at [574, 263] on input "text" at bounding box center [439, 259] width 364 height 19
click at [281, 266] on input "Hotle" at bounding box center [439, 259] width 364 height 19
type input "Hotel Reykjavik Centrum"
click at [400, 321] on input "text" at bounding box center [439, 313] width 364 height 19
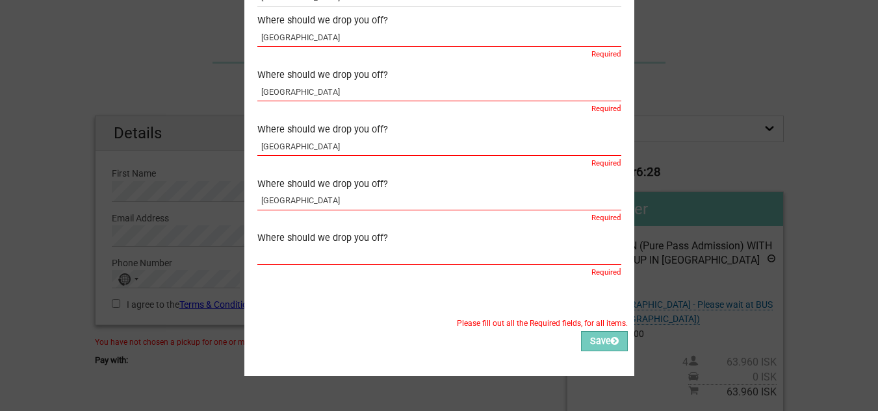
scroll to position [159, 0]
type input "Hotel Reykjavik Centrum"
click at [405, 247] on input "text" at bounding box center [439, 255] width 364 height 19
type input "Hotel Reykjavik Centrum"
click at [604, 331] on button "Save" at bounding box center [604, 341] width 47 height 20
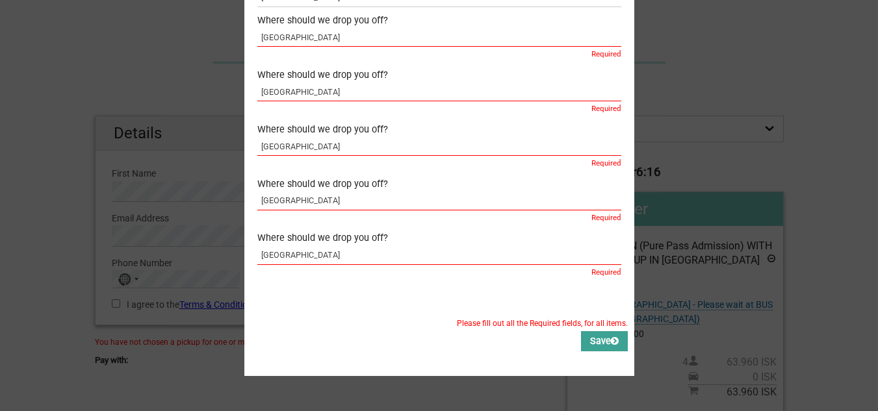
scroll to position [68, 0]
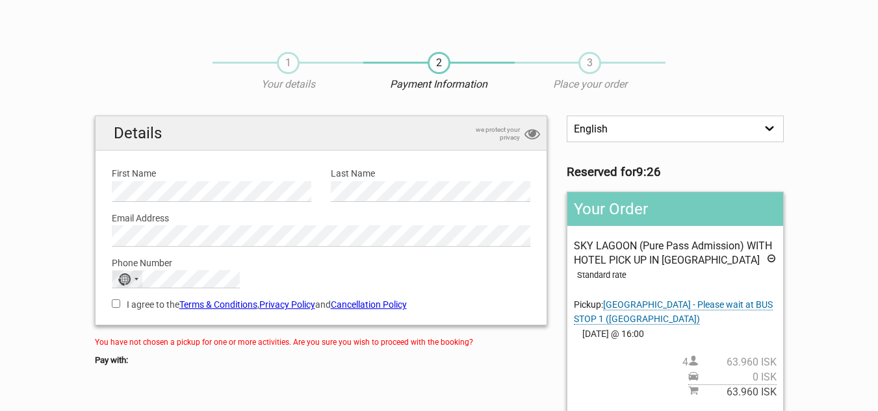
click at [127, 279] on div "No country selected" at bounding box center [124, 280] width 13 height 12
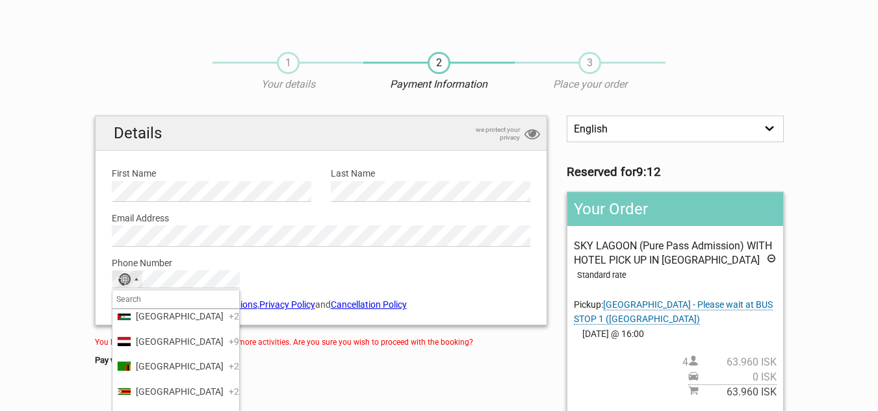
scroll to position [6206, 0]
click at [161, 124] on span "United States" at bounding box center [180, 117] width 88 height 14
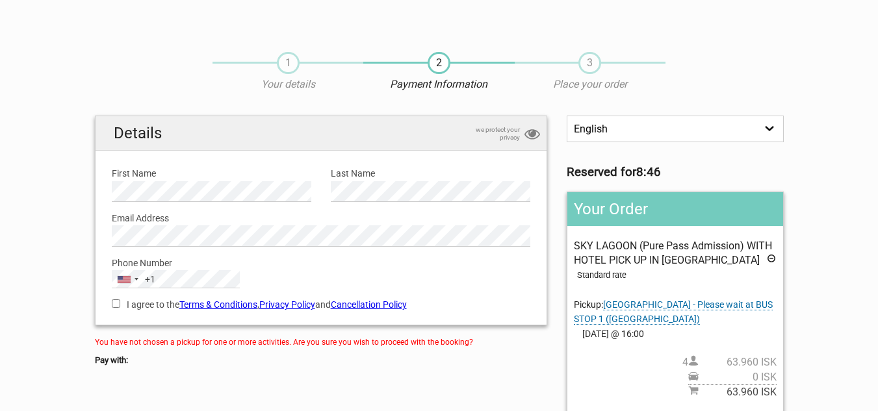
click at [127, 311] on label "I agree to the Terms & Conditions , Privacy Policy and Cancellation Policy" at bounding box center [321, 305] width 419 height 14
click at [120, 308] on input "I agree to the Terms & Conditions , Privacy Policy and Cancellation Policy" at bounding box center [116, 304] width 8 height 8
checkbox input "true"
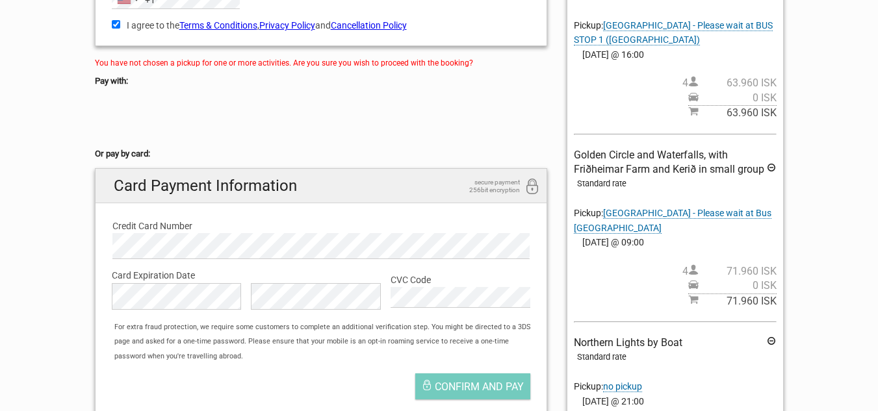
scroll to position [287, 0]
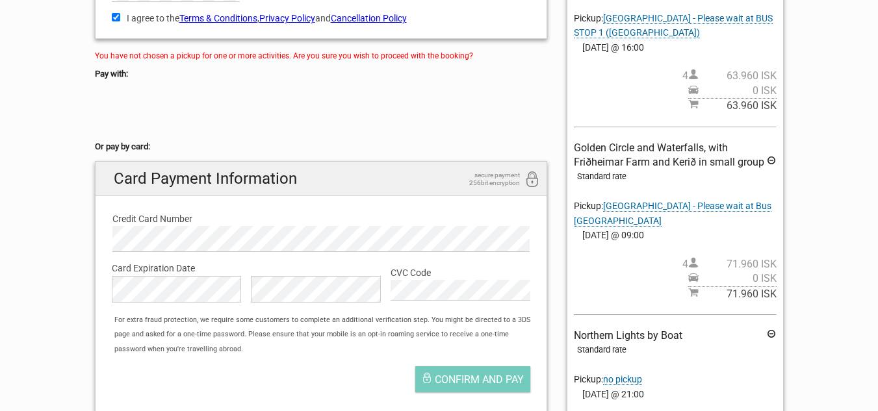
click at [443, 279] on label "CVC Code" at bounding box center [461, 273] width 140 height 14
click at [469, 380] on span "Confirm and pay" at bounding box center [479, 380] width 89 height 12
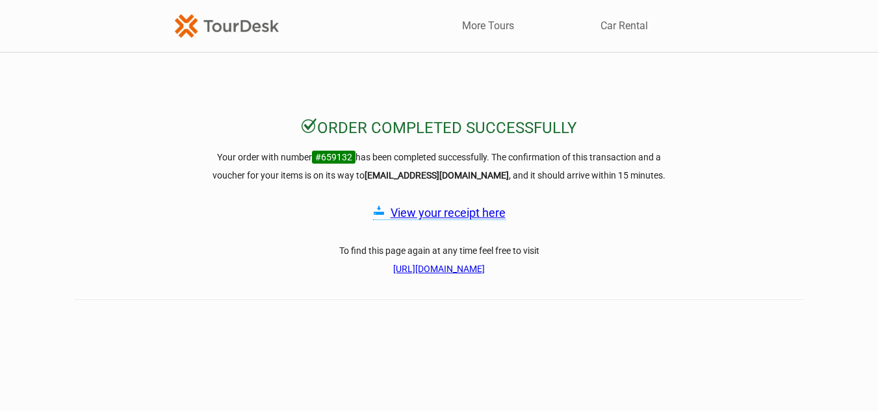
click at [454, 217] on link "View your receipt here" at bounding box center [448, 213] width 115 height 14
